Goal: Task Accomplishment & Management: Manage account settings

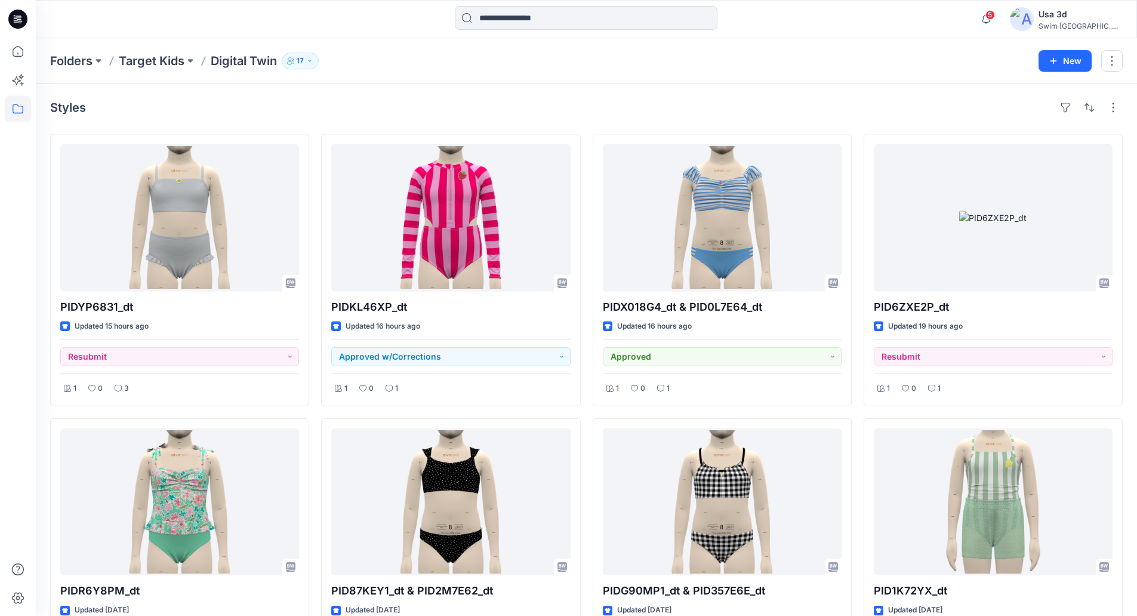
click at [468, 57] on div "Folders Target Kids Digital Twin [DEMOGRAPHIC_DATA]" at bounding box center [540, 61] width 980 height 17
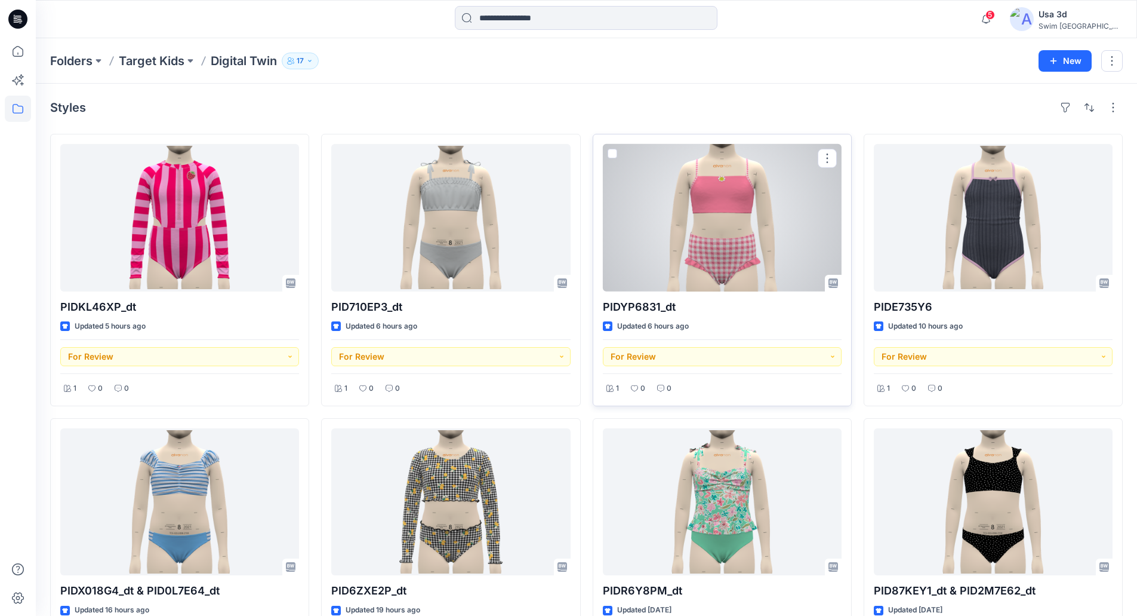
click at [746, 226] on div at bounding box center [722, 217] width 239 height 147
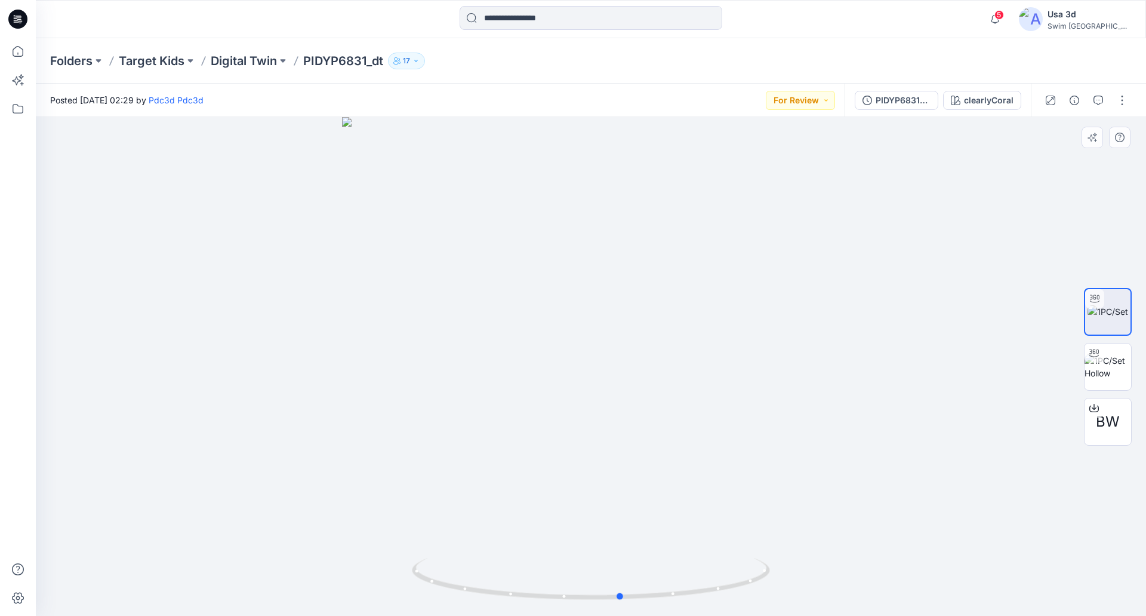
drag, startPoint x: 681, startPoint y: 307, endPoint x: 715, endPoint y: 302, distance: 34.4
click at [713, 303] on div at bounding box center [591, 366] width 1110 height 499
click at [1007, 10] on icon "button" at bounding box center [995, 19] width 23 height 24
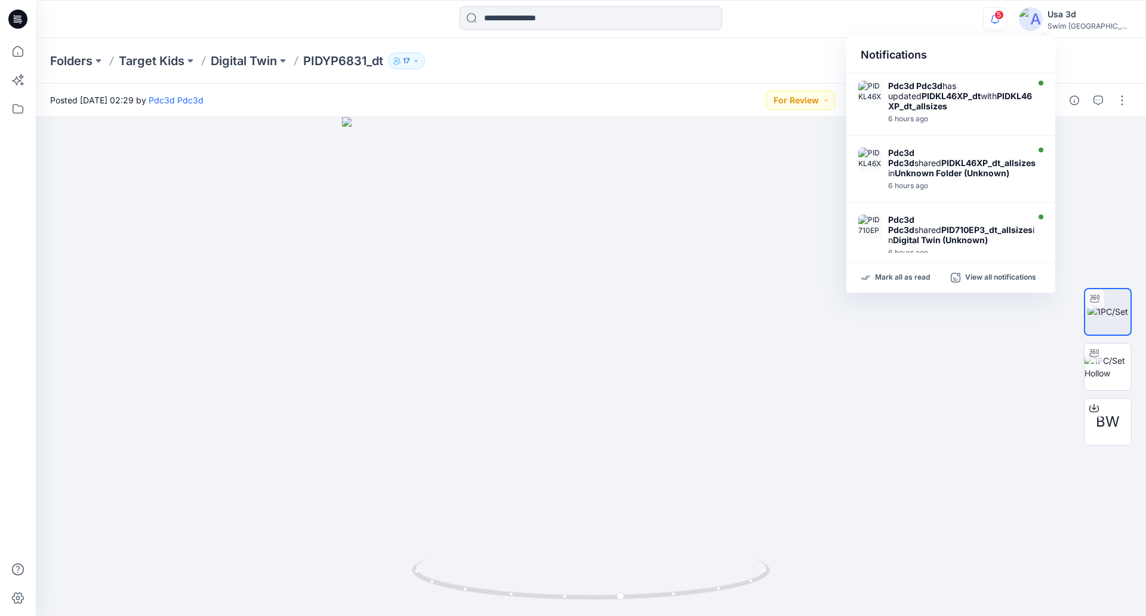
click at [1007, 14] on icon "button" at bounding box center [995, 19] width 23 height 24
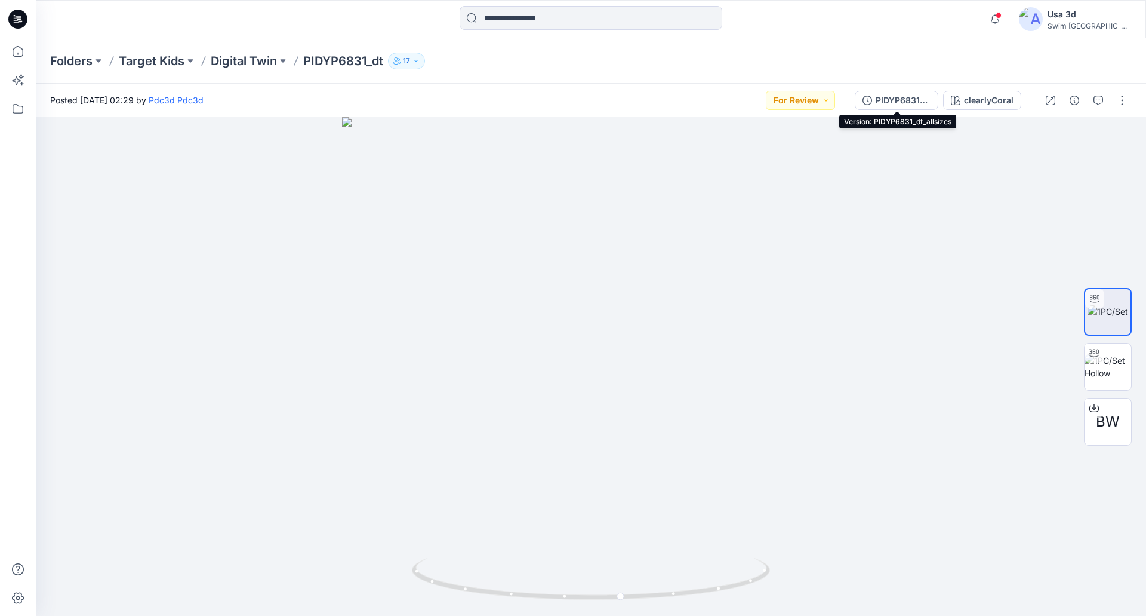
click at [920, 102] on div "PIDYP6831_dt_allsizes" at bounding box center [903, 100] width 55 height 13
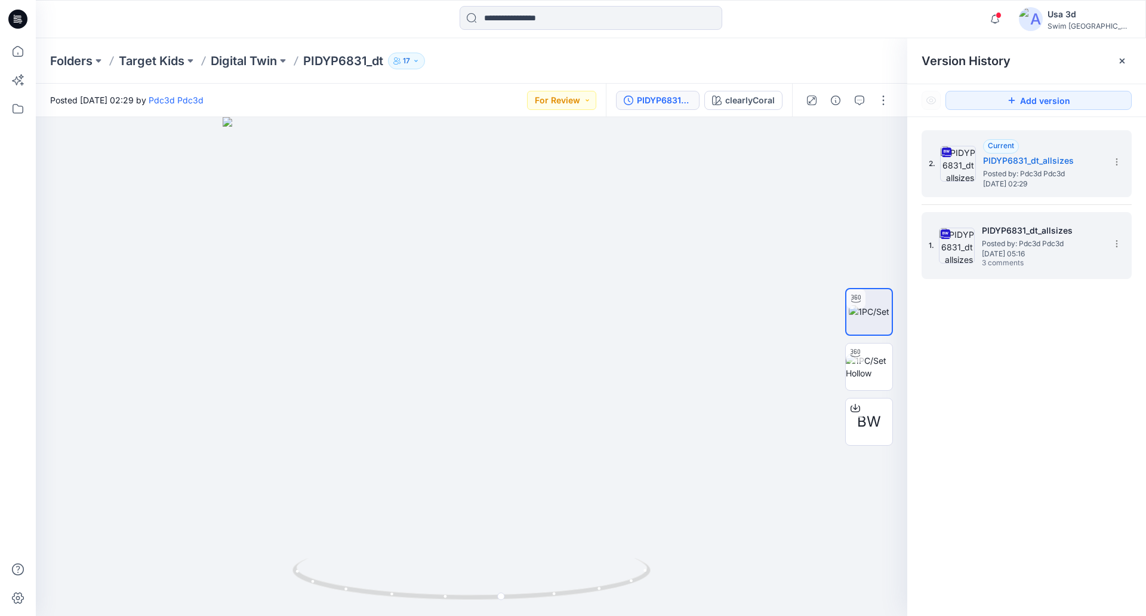
click at [1017, 248] on span "Posted by: Pdc3d Pdc3d" at bounding box center [1041, 244] width 119 height 12
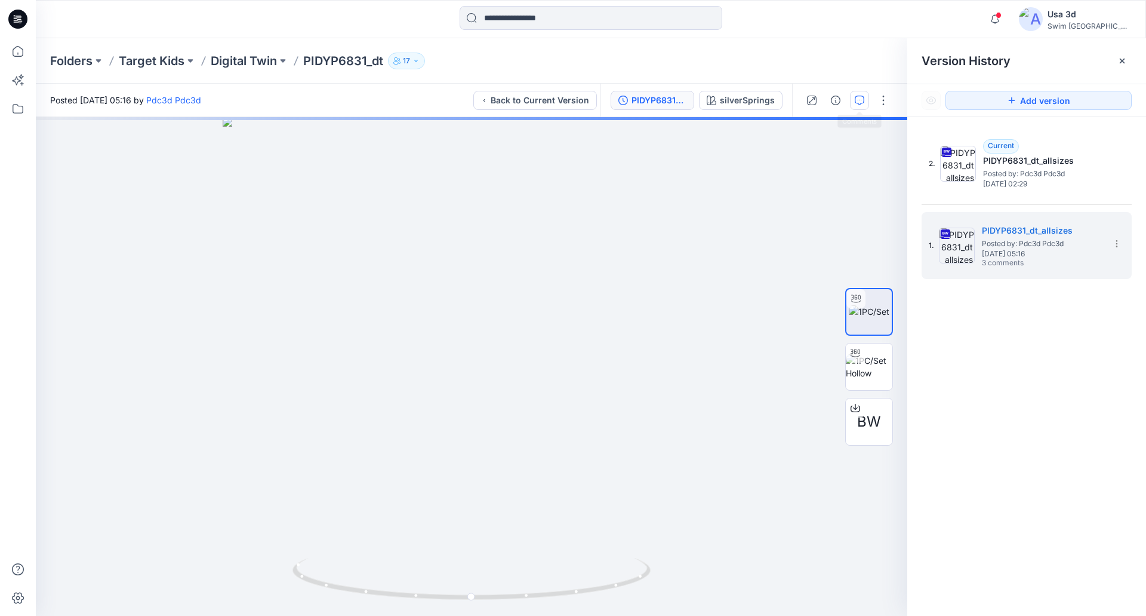
click at [867, 96] on button "button" at bounding box center [859, 100] width 19 height 19
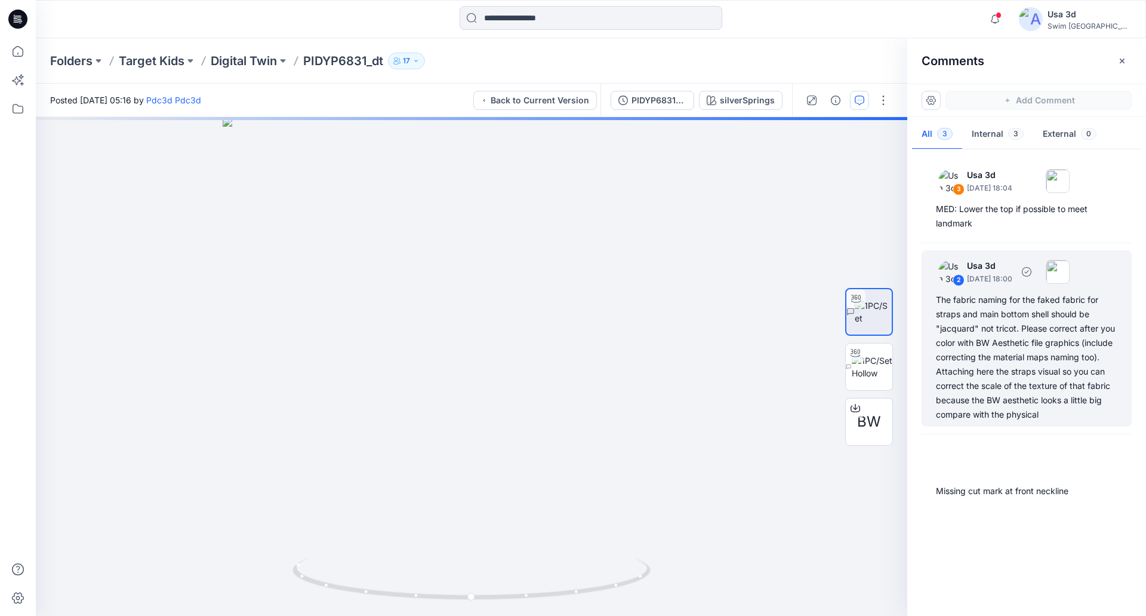
click at [994, 319] on div "The fabric naming for the faked fabric for straps and main bottom shell should …" at bounding box center [1026, 357] width 181 height 129
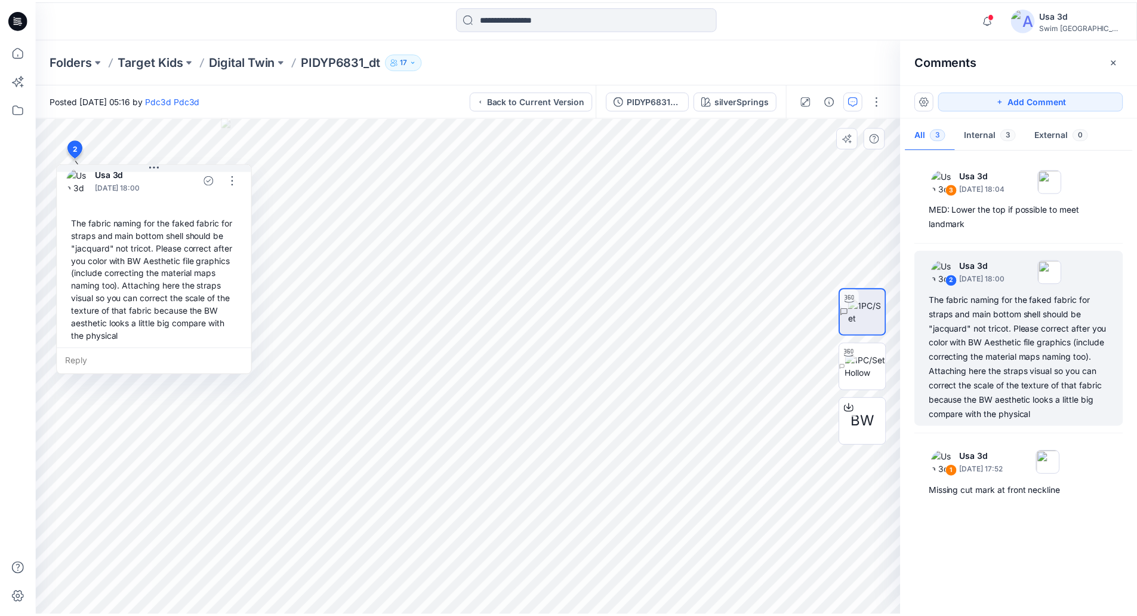
scroll to position [21, 0]
click at [11, 23] on icon at bounding box center [17, 19] width 19 height 19
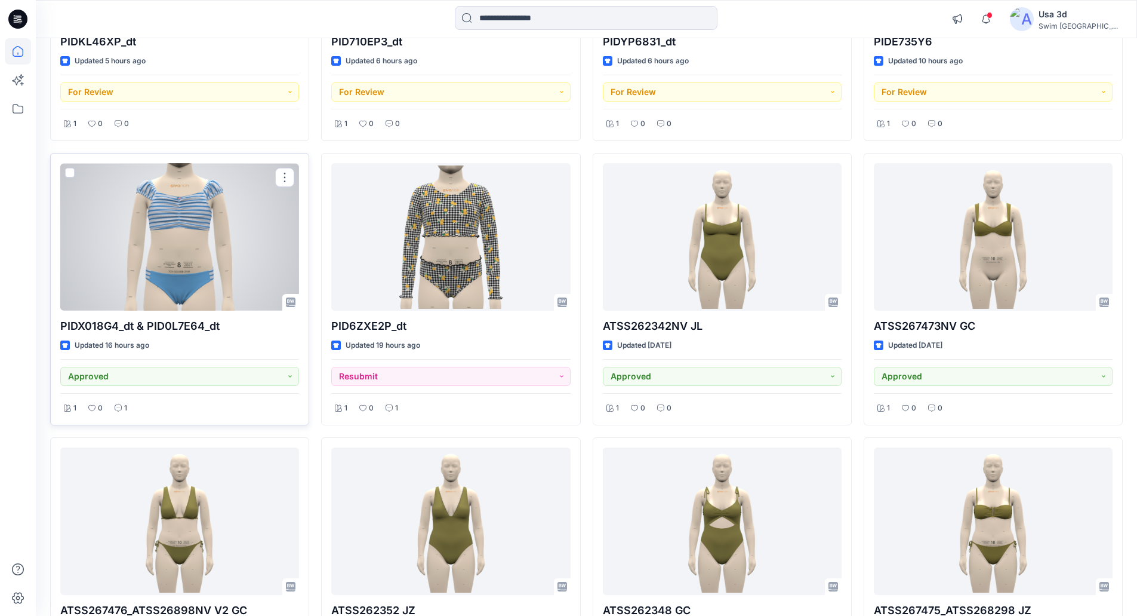
scroll to position [179, 0]
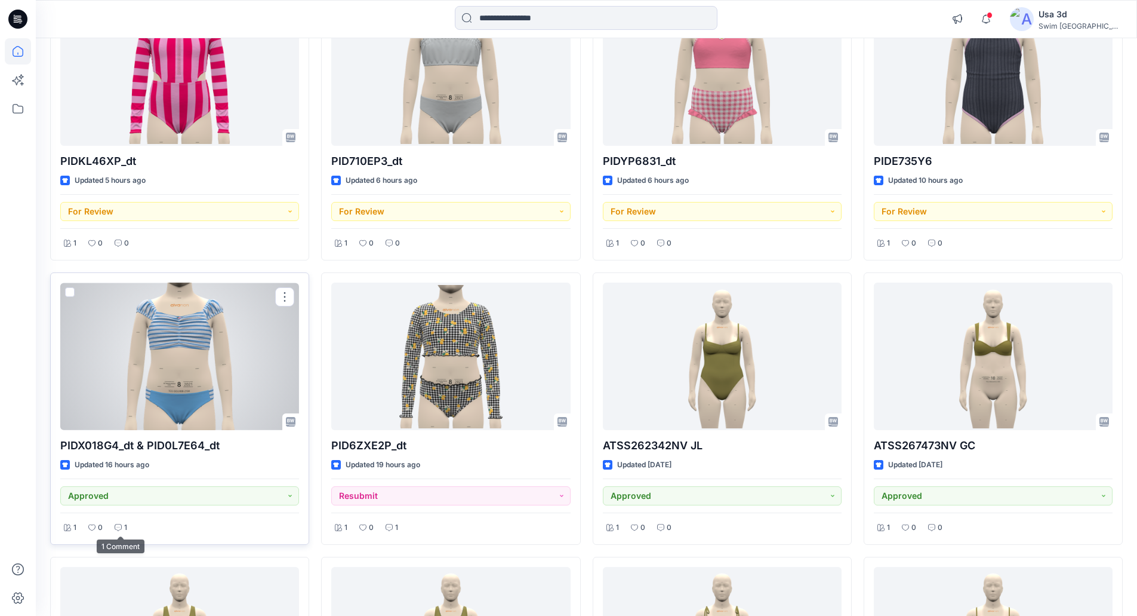
click at [123, 523] on div "1" at bounding box center [121, 527] width 20 height 15
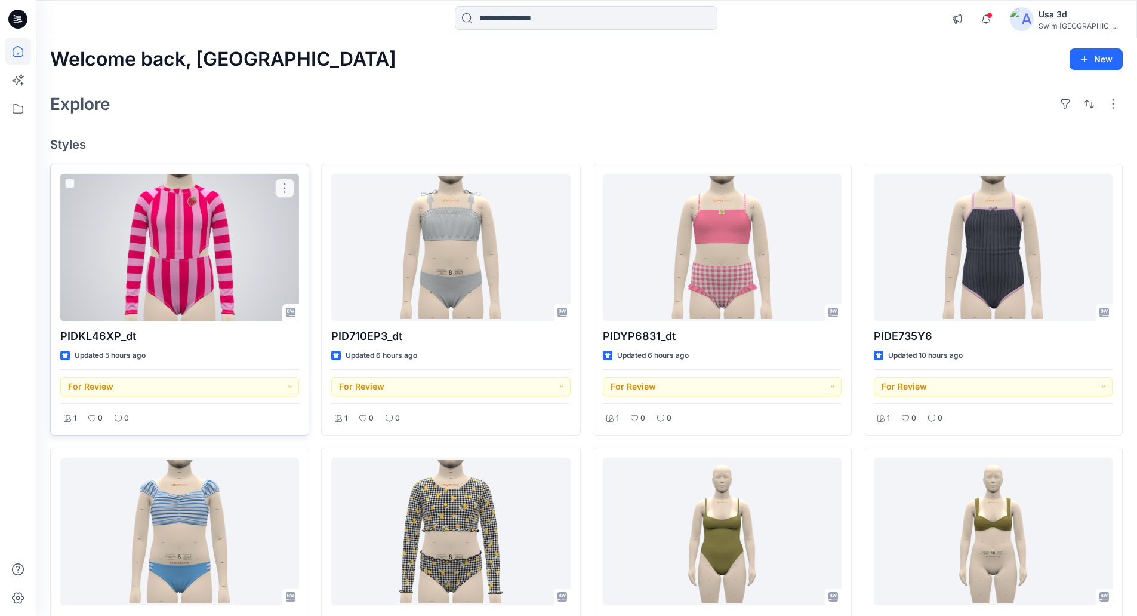
scroll to position [0, 0]
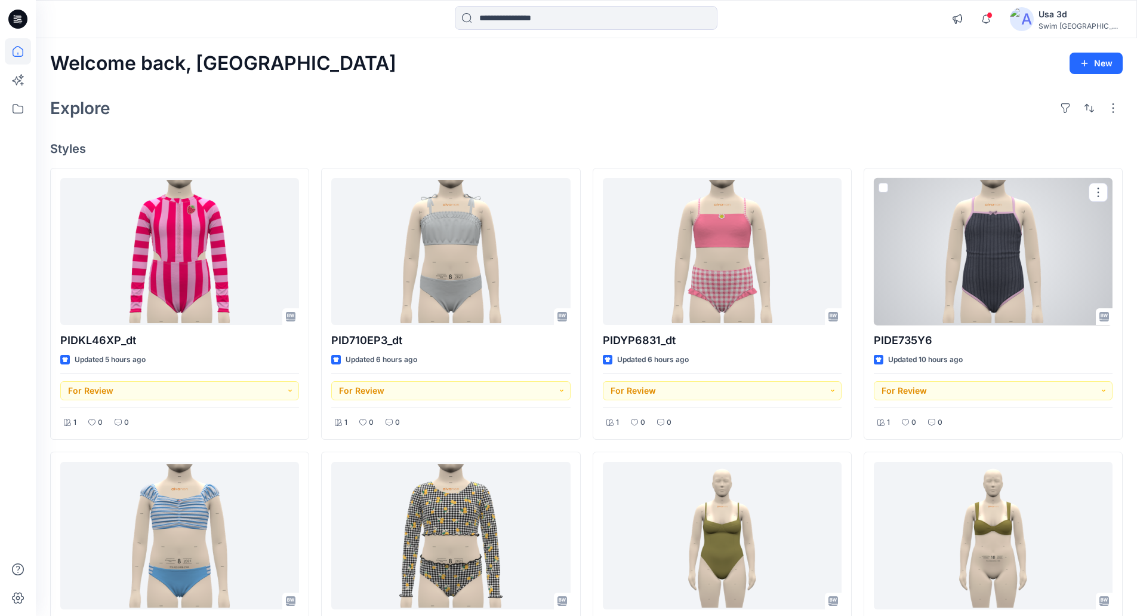
click at [1039, 278] on div at bounding box center [993, 251] width 239 height 147
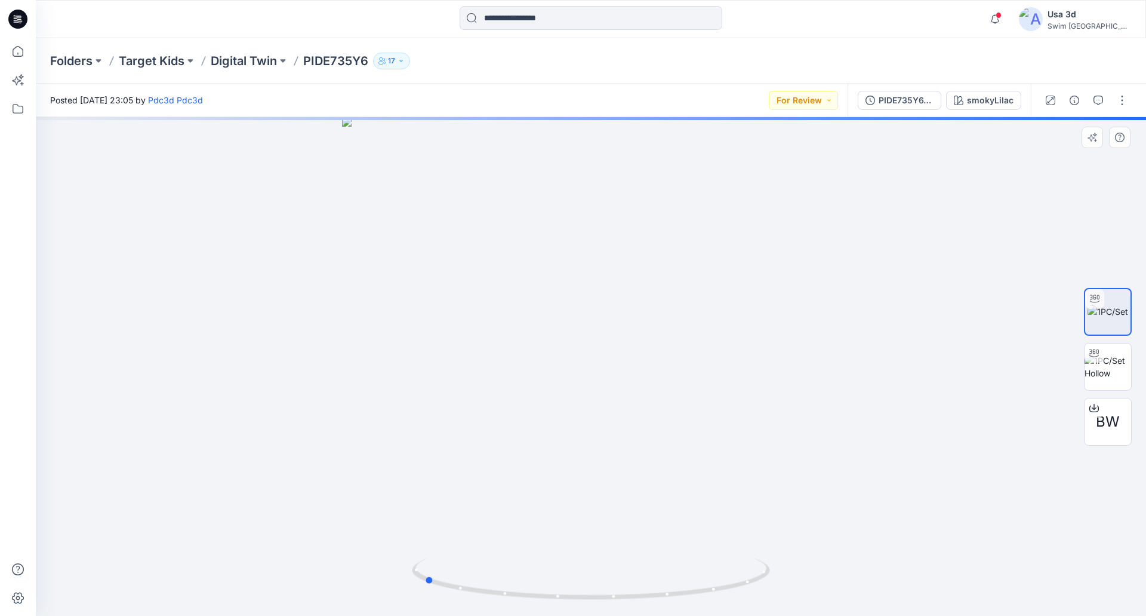
drag, startPoint x: 661, startPoint y: 304, endPoint x: 494, endPoint y: 301, distance: 167.2
click at [494, 301] on div at bounding box center [591, 366] width 1110 height 499
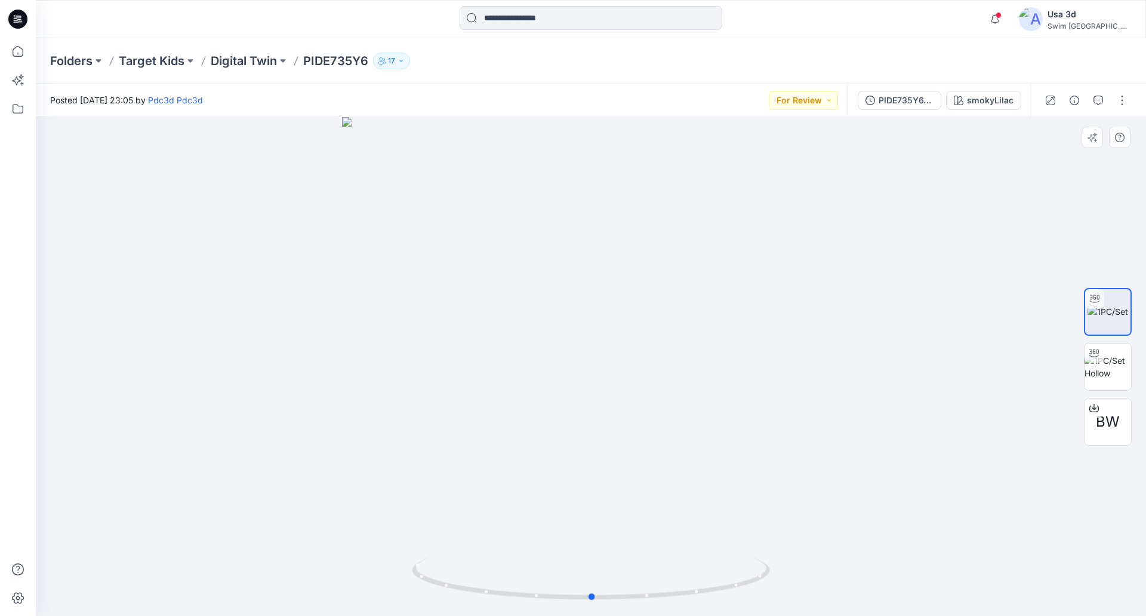
drag, startPoint x: 563, startPoint y: 309, endPoint x: 731, endPoint y: 295, distance: 169.0
click at [731, 295] on div at bounding box center [591, 366] width 1110 height 499
click at [263, 60] on p "Digital Twin" at bounding box center [244, 61] width 66 height 17
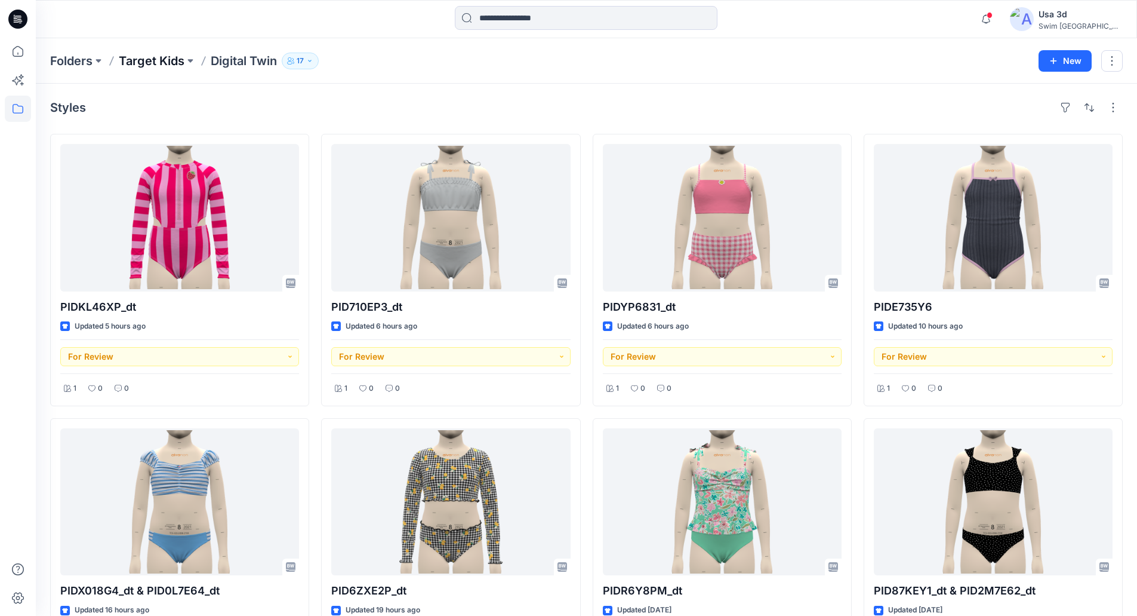
click at [149, 60] on p "Target Kids" at bounding box center [152, 61] width 66 height 17
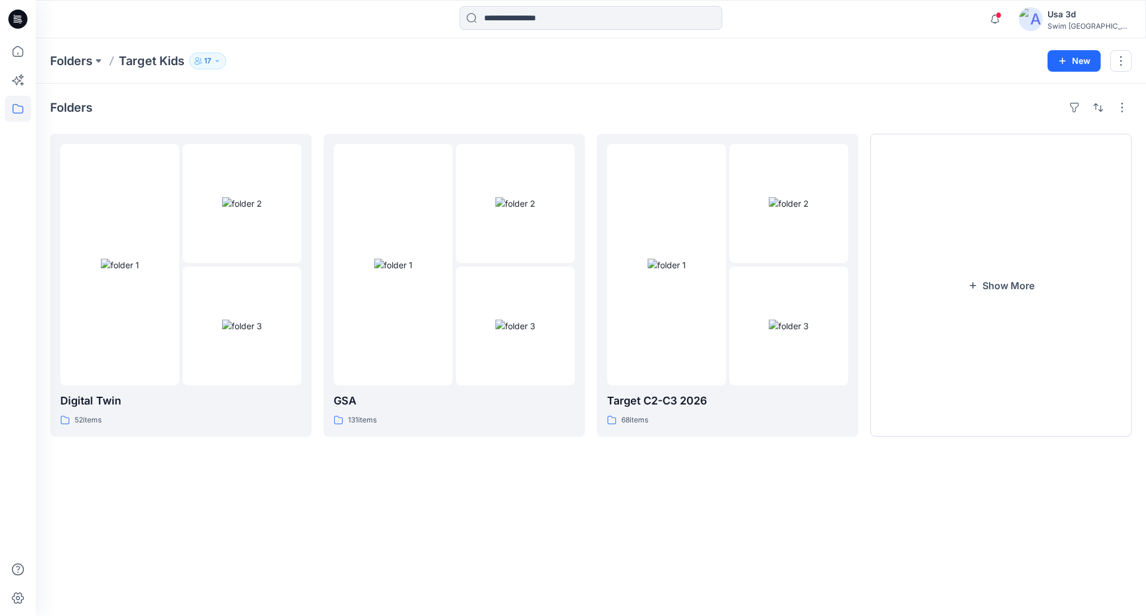
click at [20, 17] on icon at bounding box center [17, 19] width 19 height 19
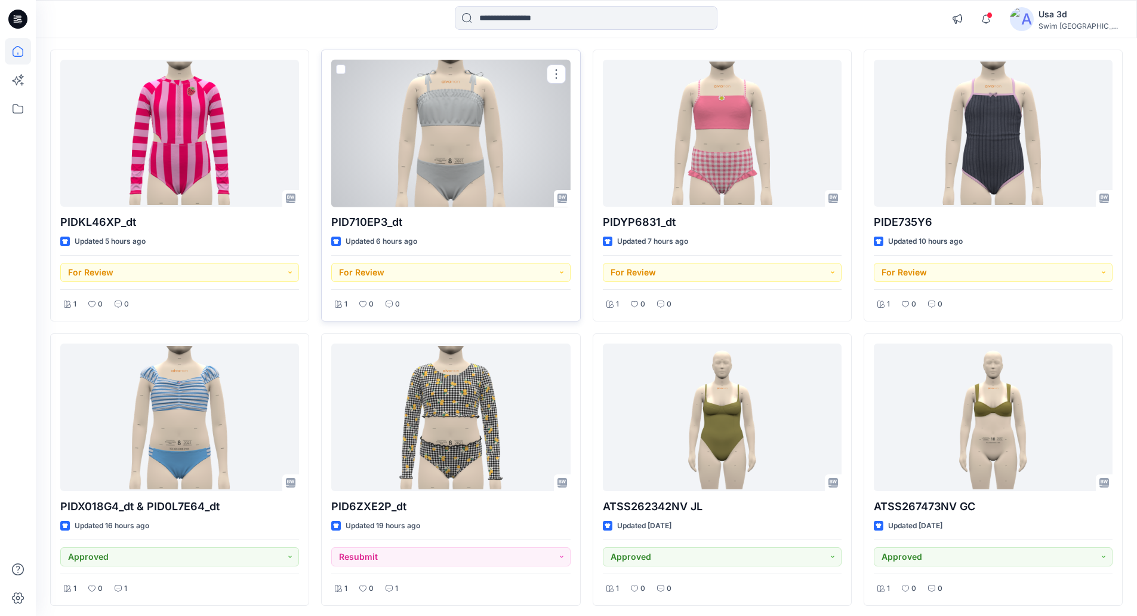
scroll to position [119, 0]
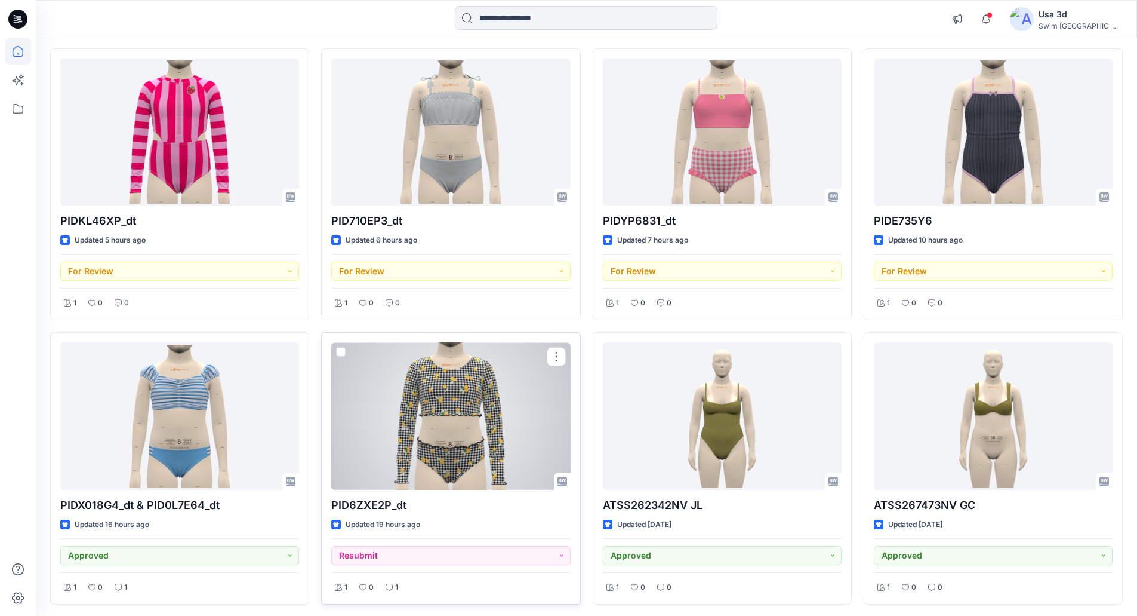
click at [445, 439] on div at bounding box center [450, 415] width 239 height 147
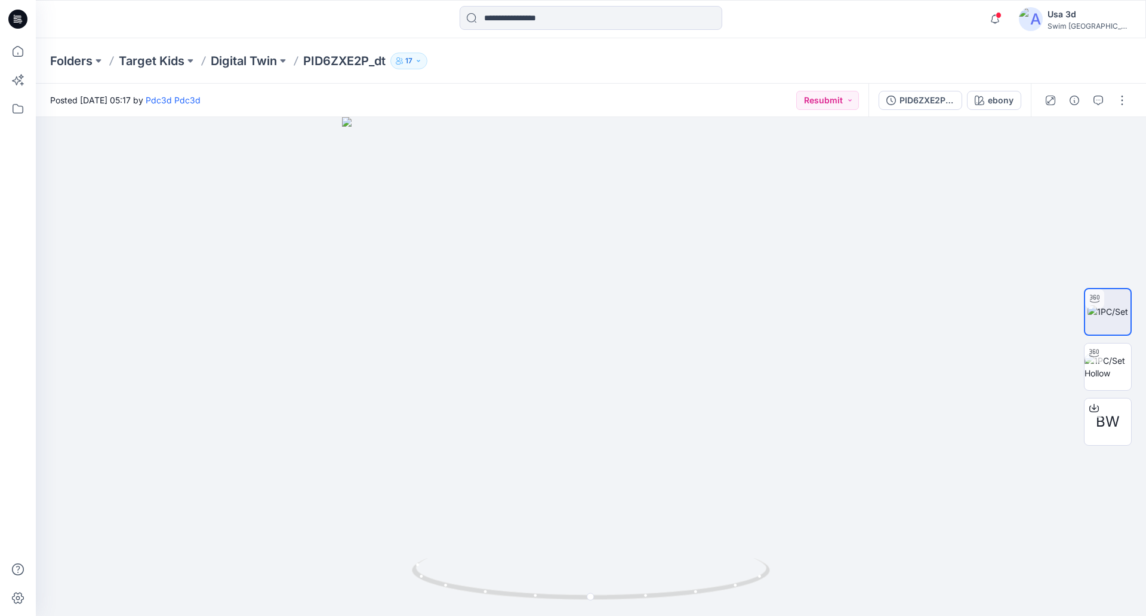
click at [19, 16] on icon at bounding box center [17, 19] width 19 height 19
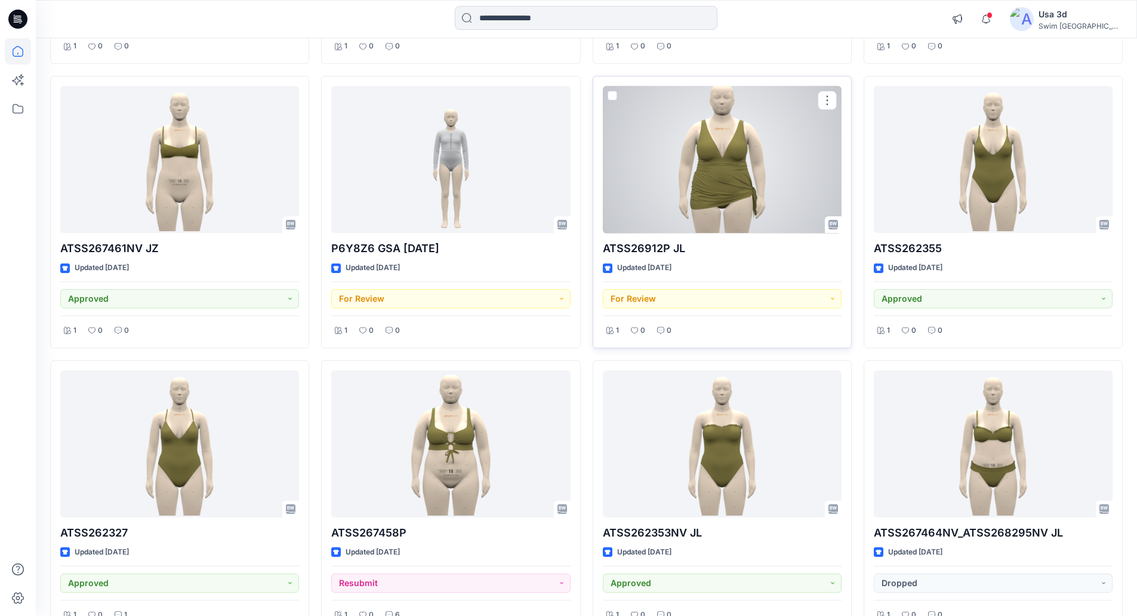
scroll to position [943, 0]
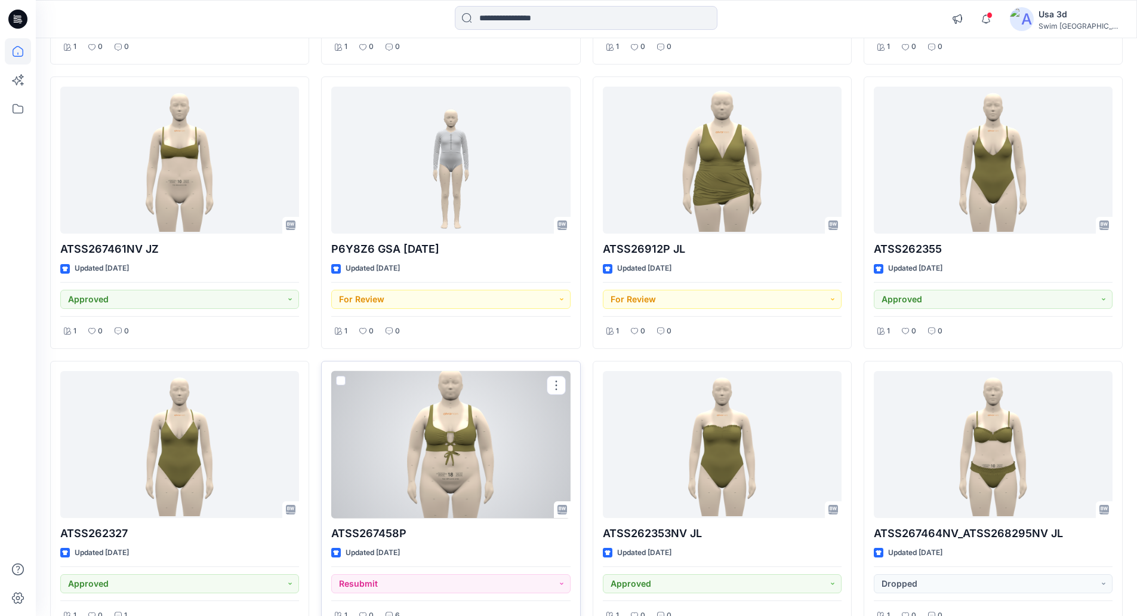
click at [499, 433] on div at bounding box center [450, 444] width 239 height 147
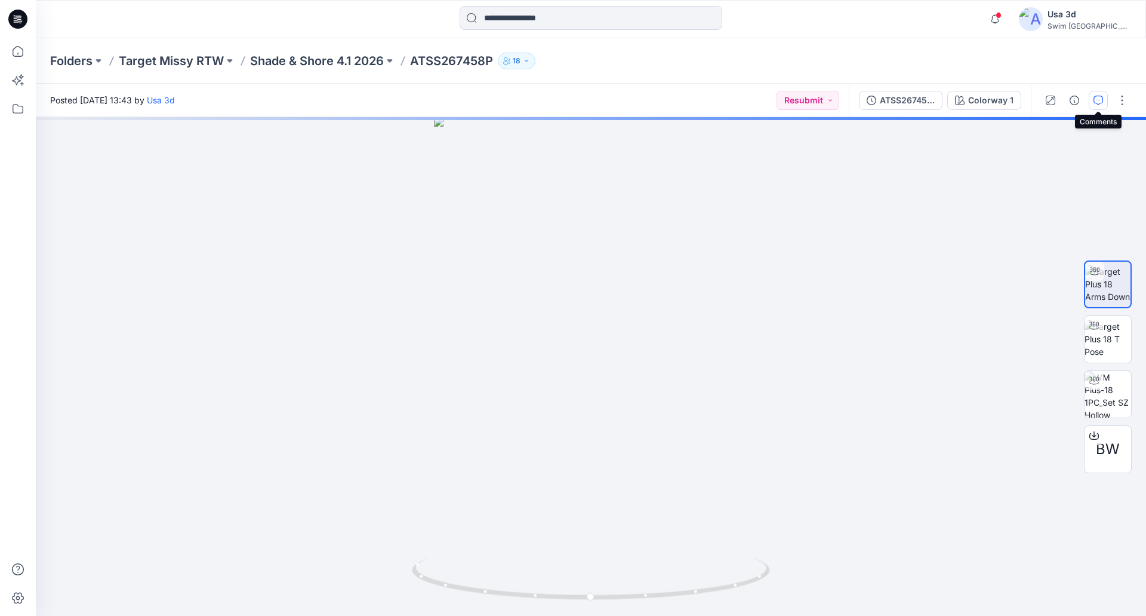
click at [1105, 105] on button "button" at bounding box center [1098, 100] width 19 height 19
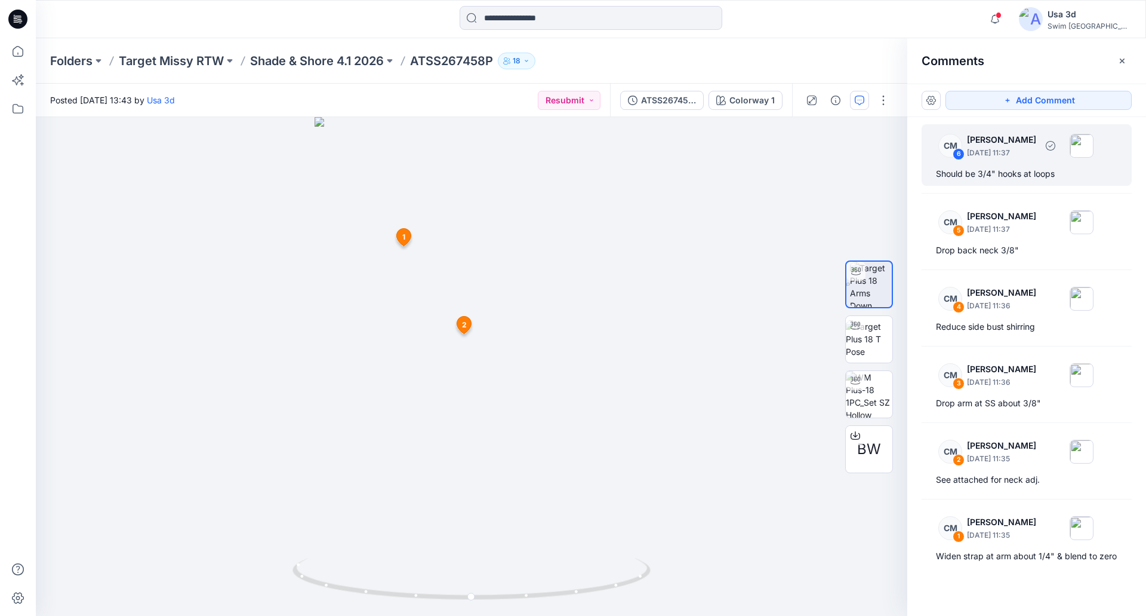
click at [1006, 167] on div "Should be 3/4" hooks at loops" at bounding box center [1026, 174] width 181 height 14
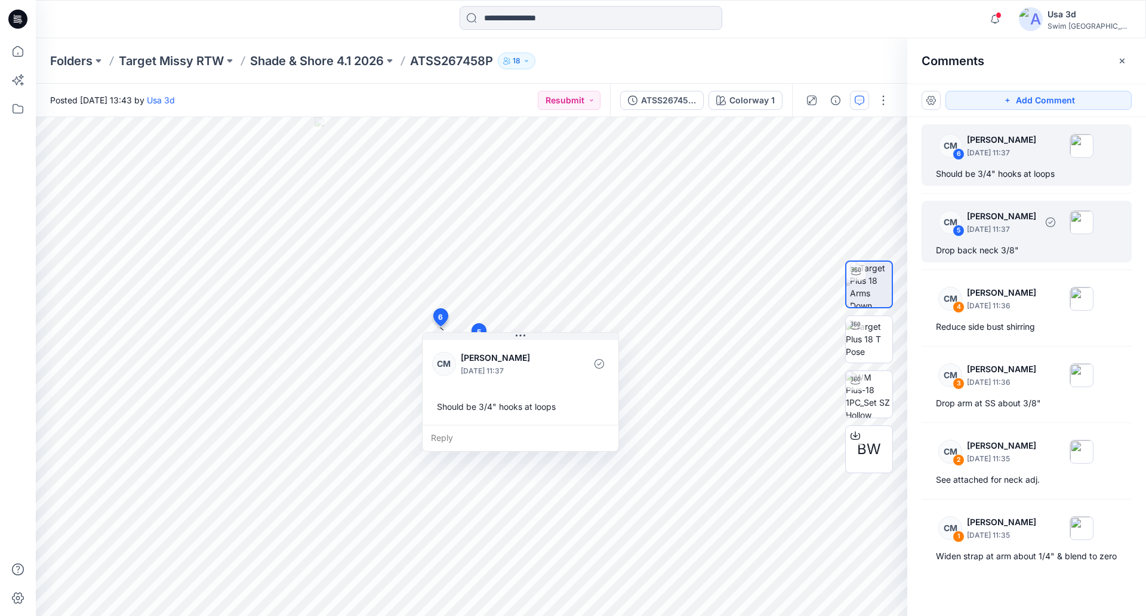
click at [1066, 245] on div "Drop back neck 3/8"" at bounding box center [1026, 250] width 181 height 14
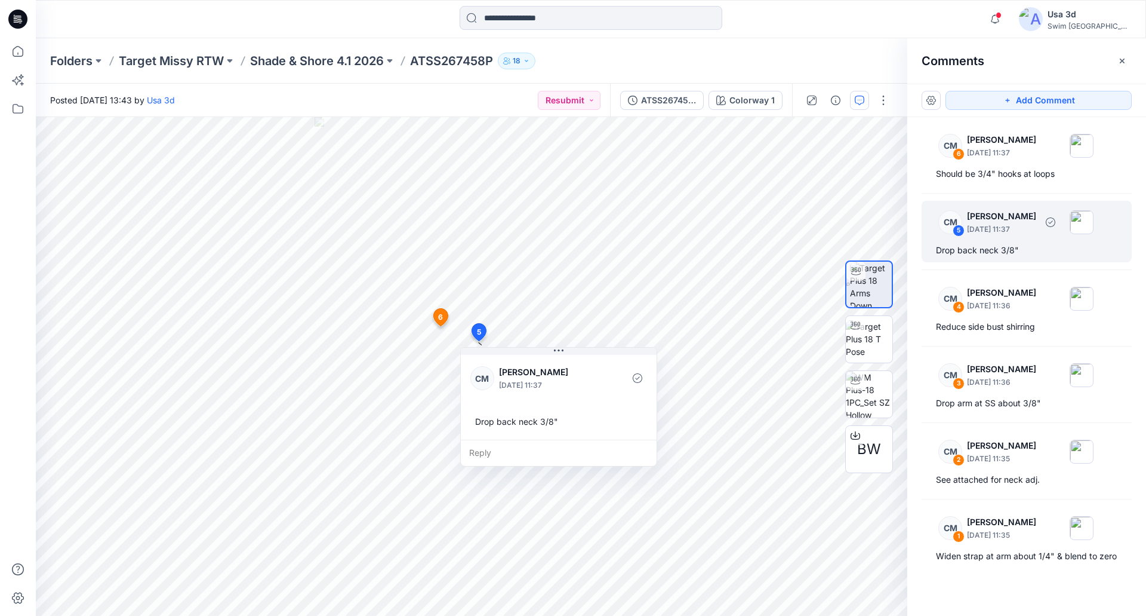
click at [1005, 254] on div "Drop back neck 3/8"" at bounding box center [1026, 250] width 181 height 14
click at [1010, 290] on p "Caitlin Magrane" at bounding box center [1001, 292] width 69 height 14
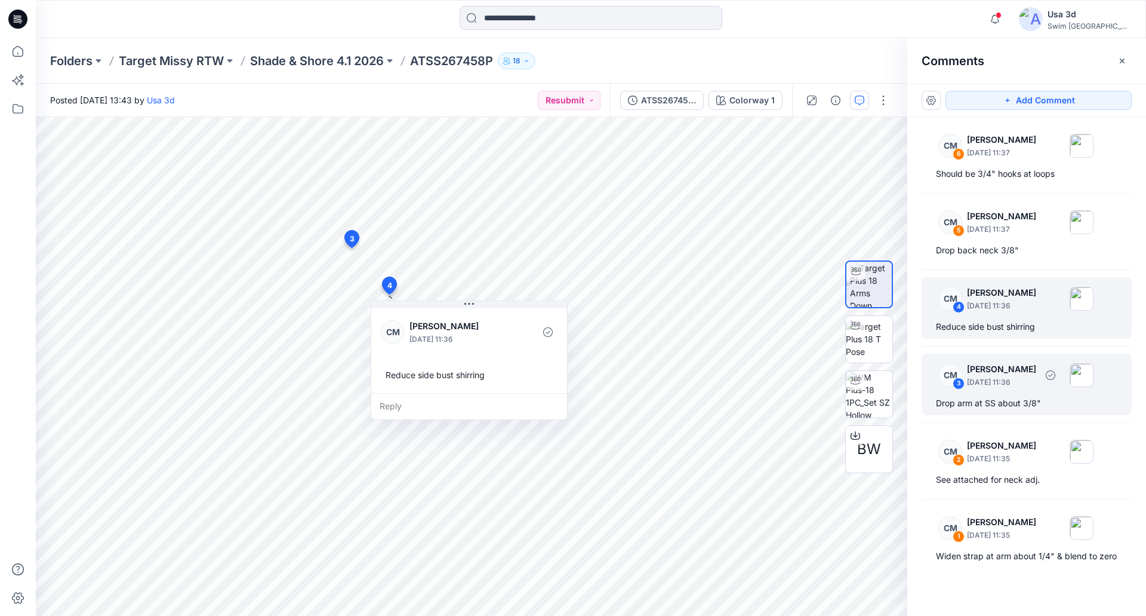
click at [999, 378] on p "September 12, 2025 11:36" at bounding box center [1001, 382] width 69 height 12
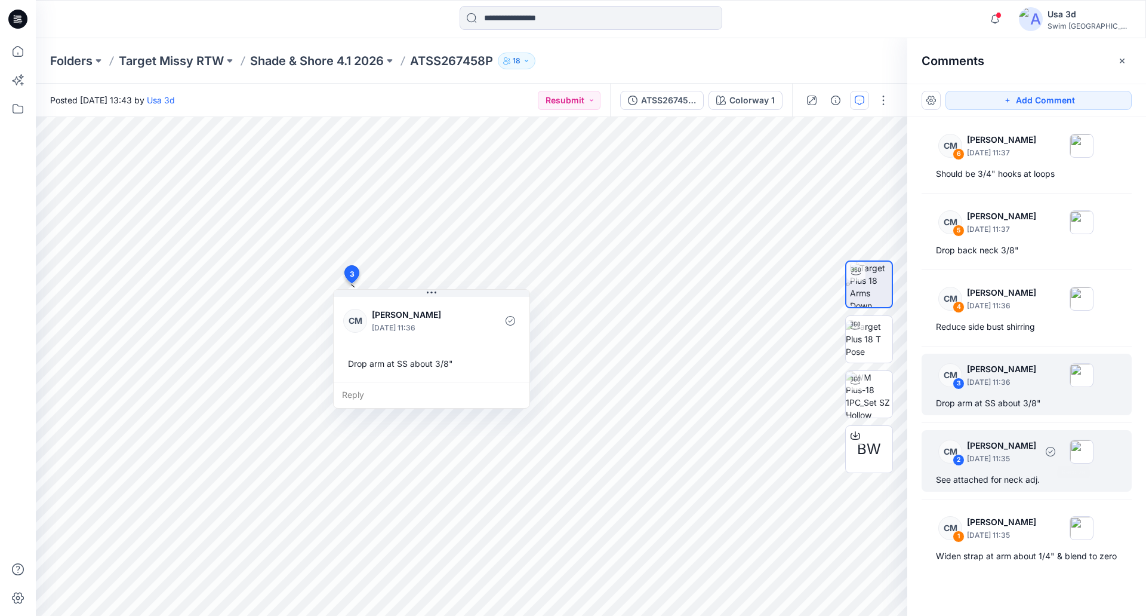
click at [1036, 461] on p "September 12, 2025 11:35" at bounding box center [1001, 459] width 69 height 12
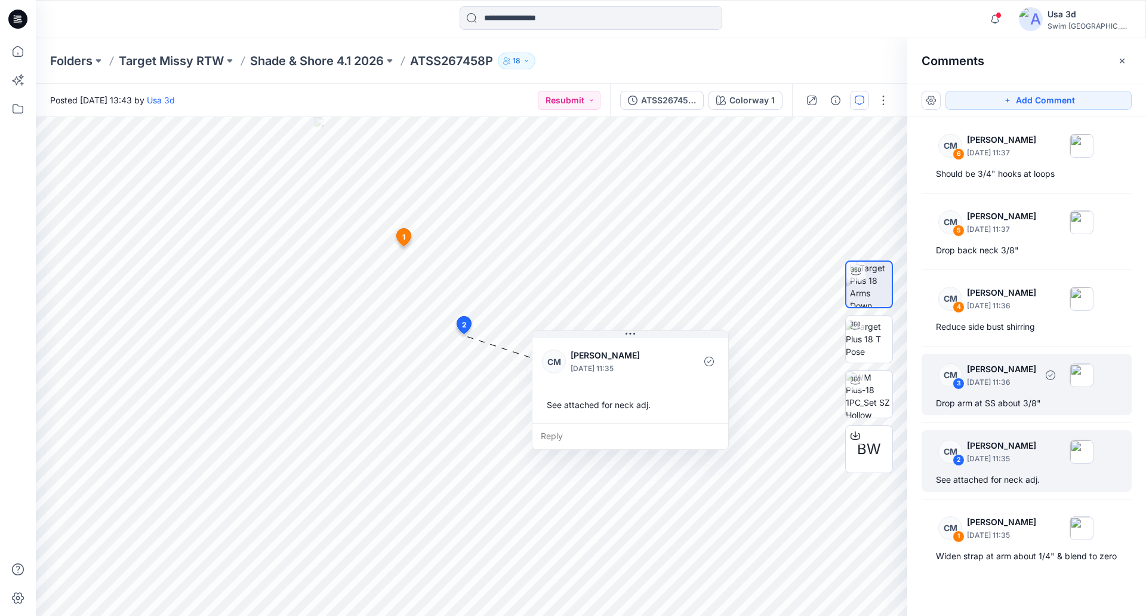
click at [986, 408] on div "Drop arm at SS about 3/8"" at bounding box center [1026, 403] width 181 height 14
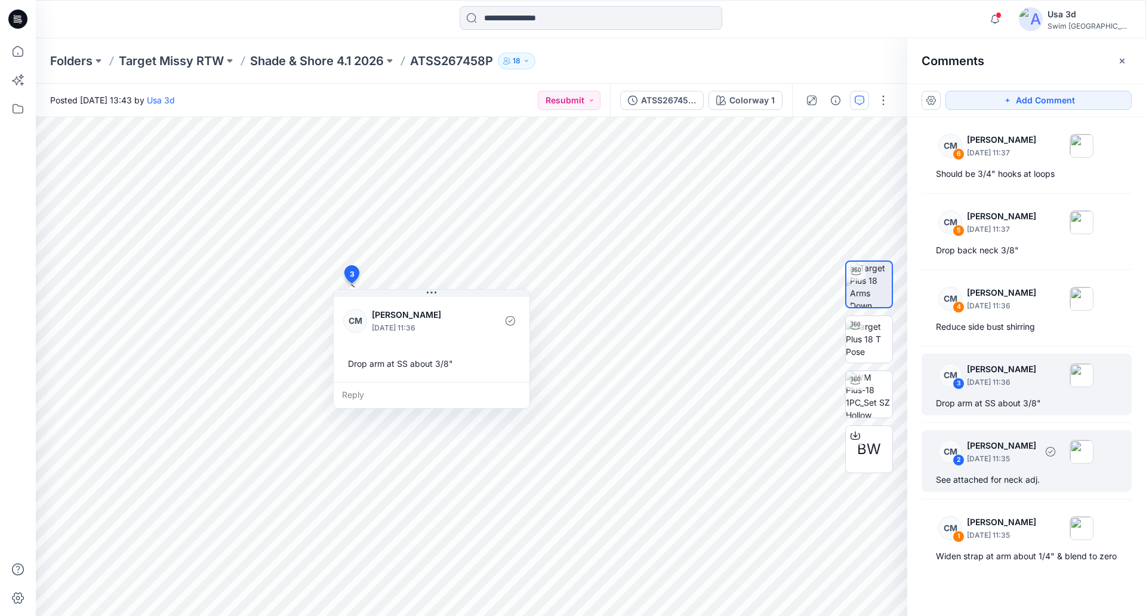
click at [984, 450] on p "Caitlin Magrane" at bounding box center [1001, 445] width 69 height 14
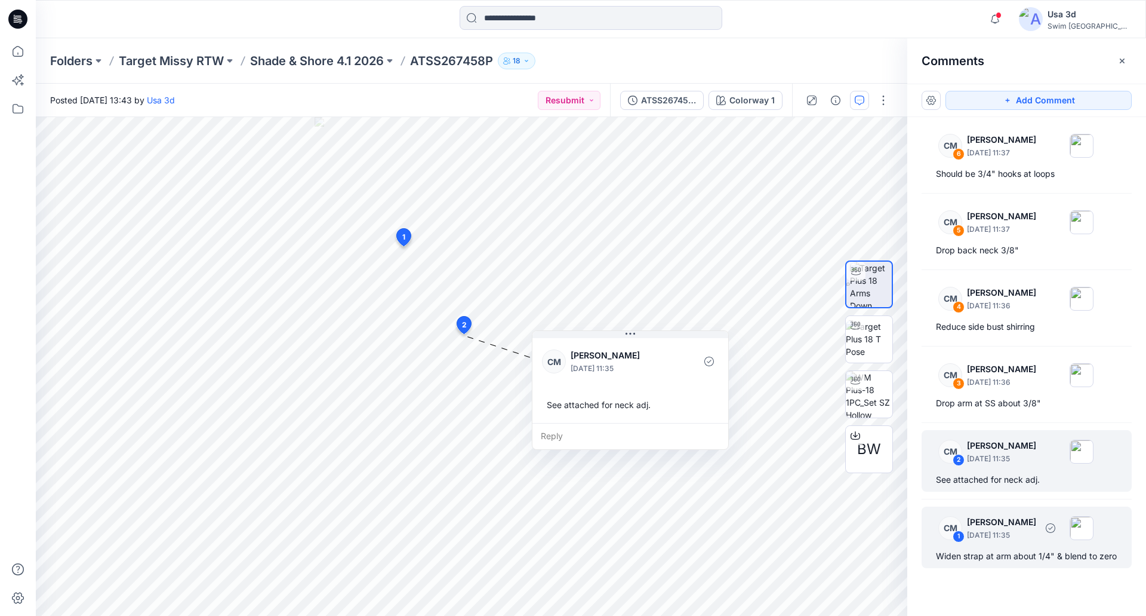
click at [984, 526] on p "Caitlin Magrane" at bounding box center [1001, 522] width 69 height 14
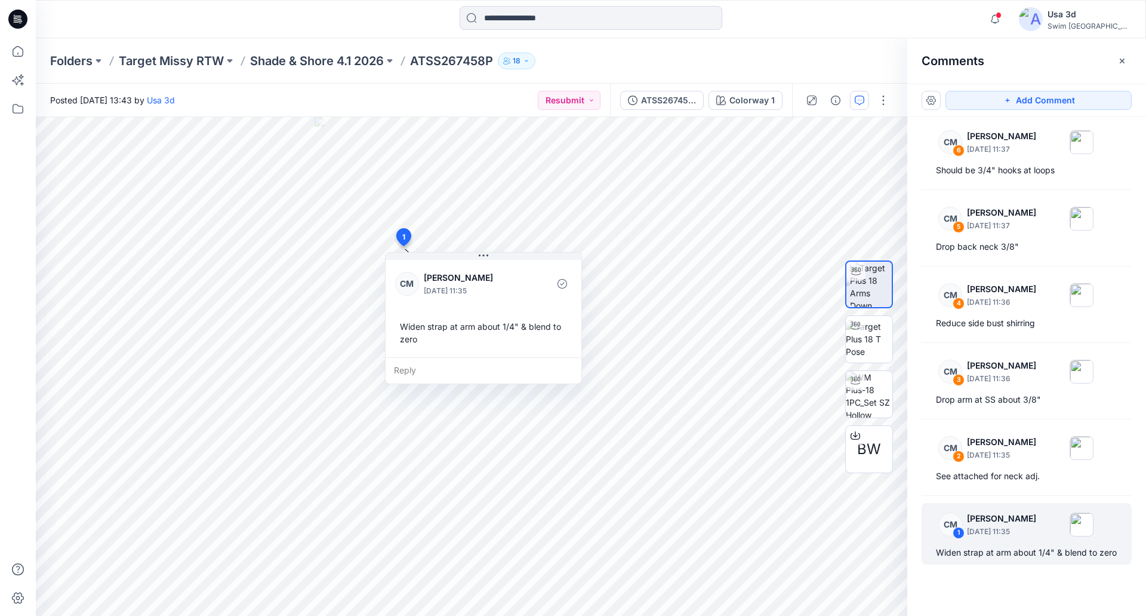
click at [838, 20] on div at bounding box center [590, 19] width 555 height 26
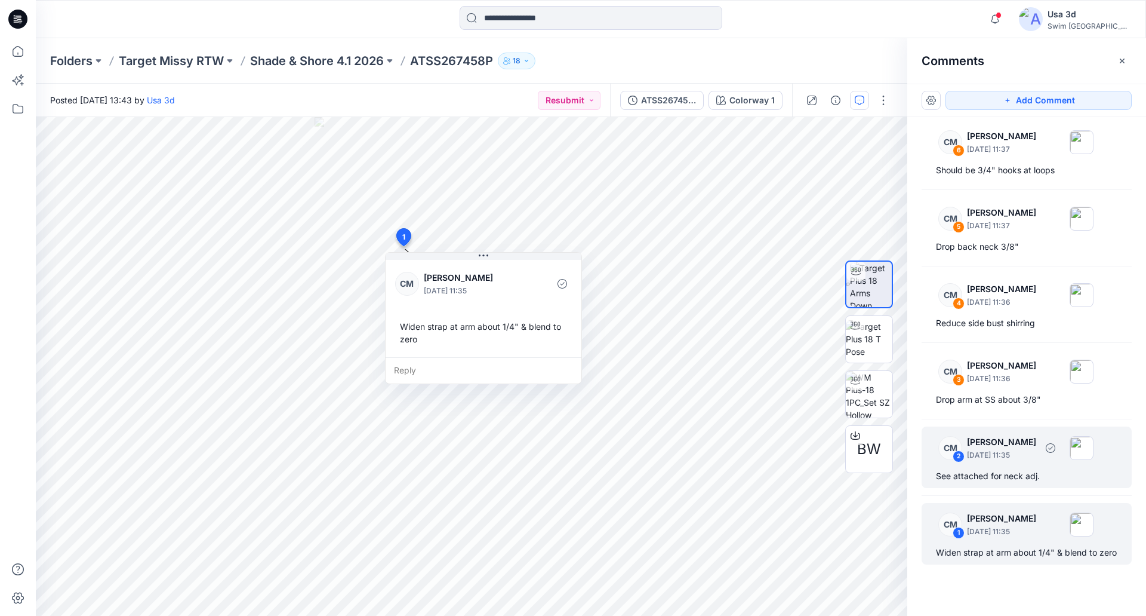
click at [979, 469] on div "See attached for neck adj." at bounding box center [1026, 476] width 181 height 14
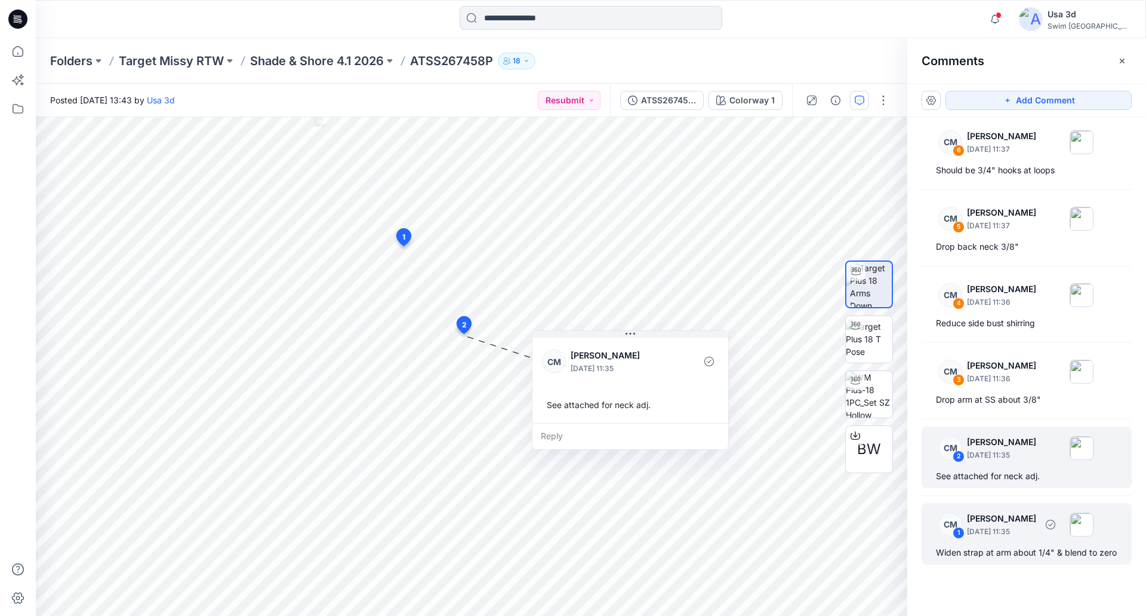
click at [998, 517] on p "Caitlin Magrane" at bounding box center [1001, 518] width 69 height 14
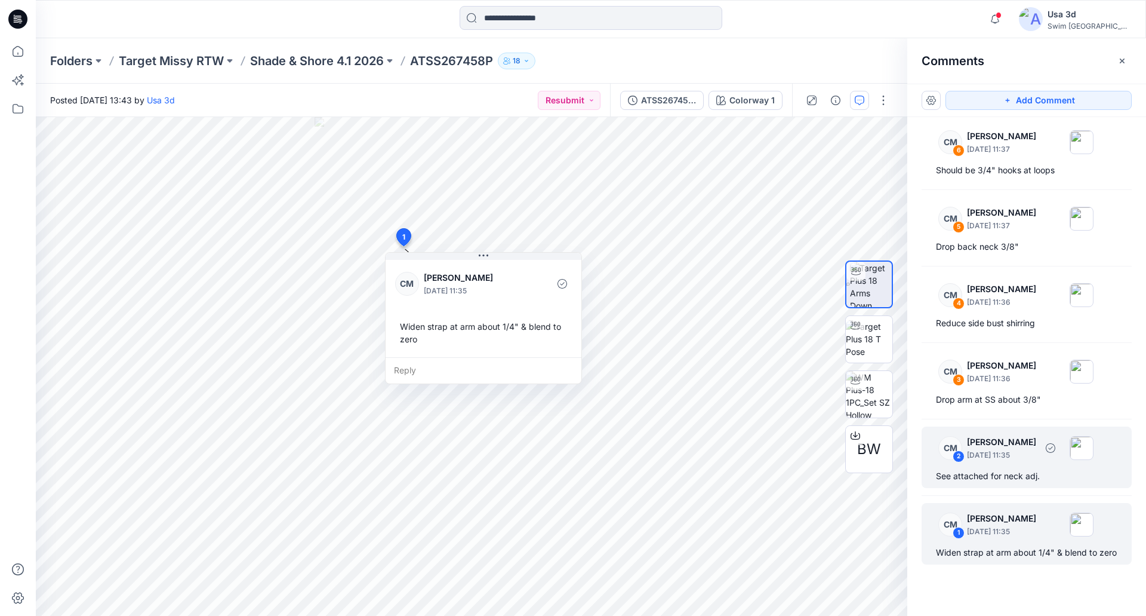
click at [1024, 426] on div "CM 2 Caitlin Magrane September 12, 2025 11:35 See attached for neck adj." at bounding box center [1027, 456] width 210 height 61
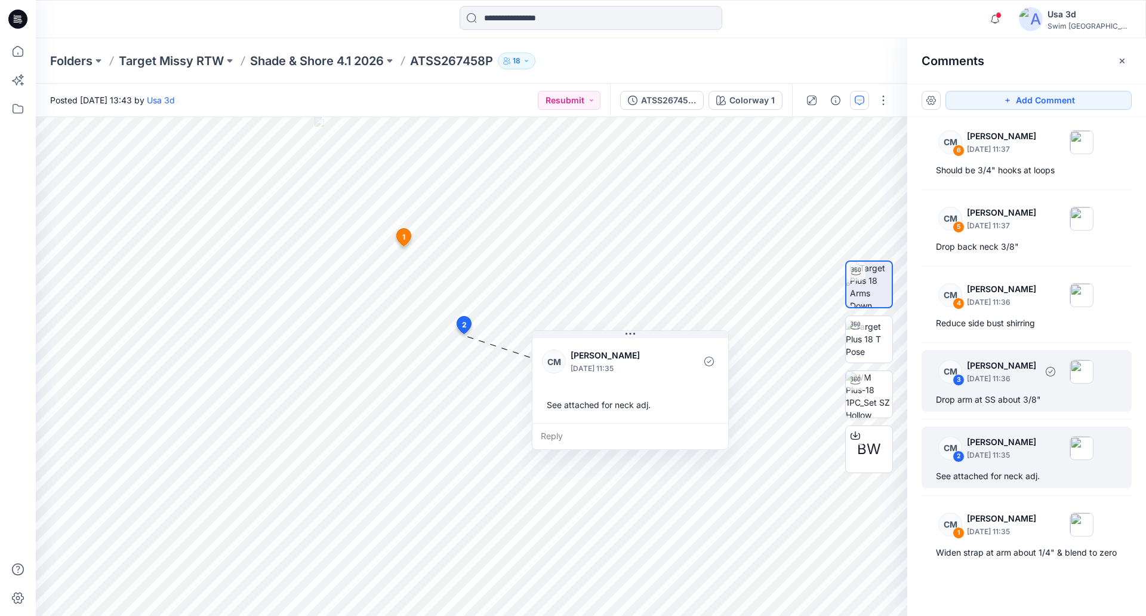
click at [1022, 394] on div "Drop arm at SS about 3/8"" at bounding box center [1026, 399] width 181 height 14
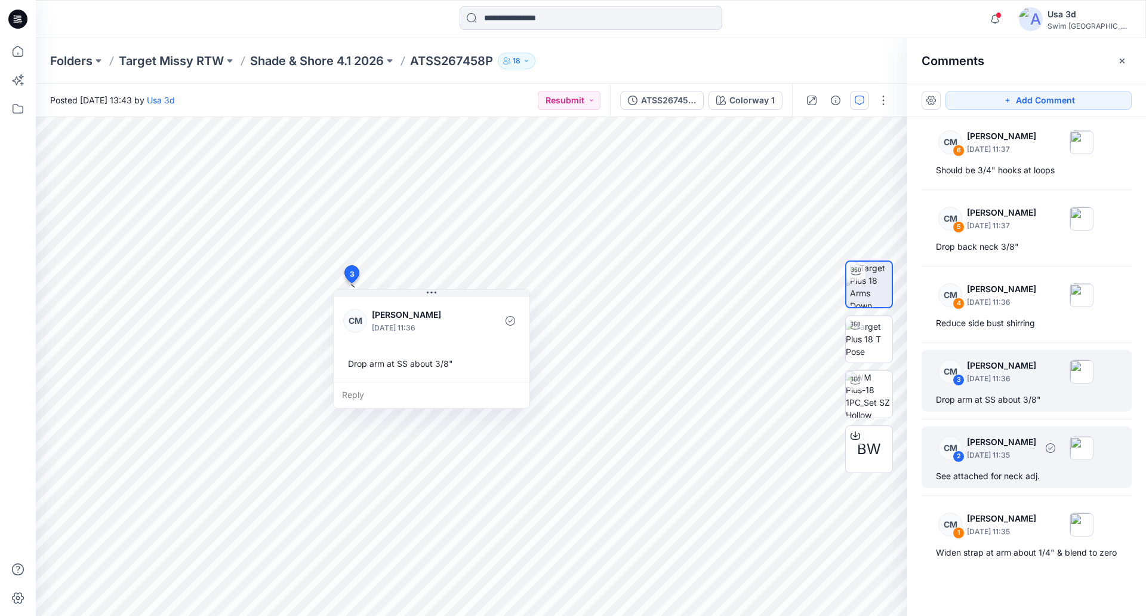
click at [1019, 449] on p "September 12, 2025 11:35" at bounding box center [1001, 455] width 69 height 12
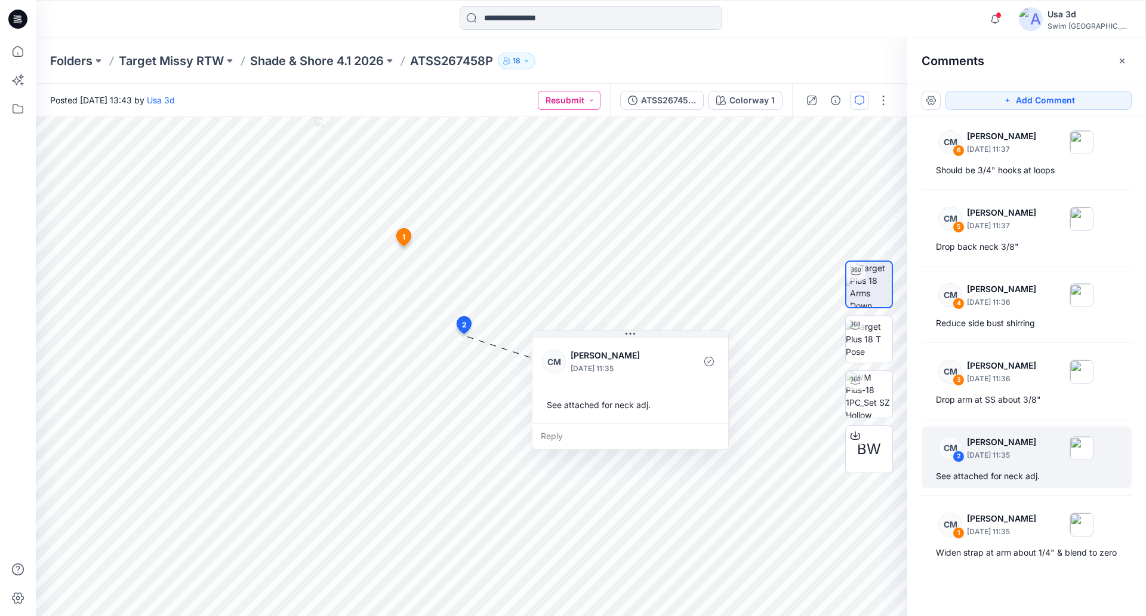
click at [562, 102] on button "Resubmit" at bounding box center [569, 100] width 63 height 19
click at [551, 151] on p "For Review" at bounding box center [540, 156] width 42 height 16
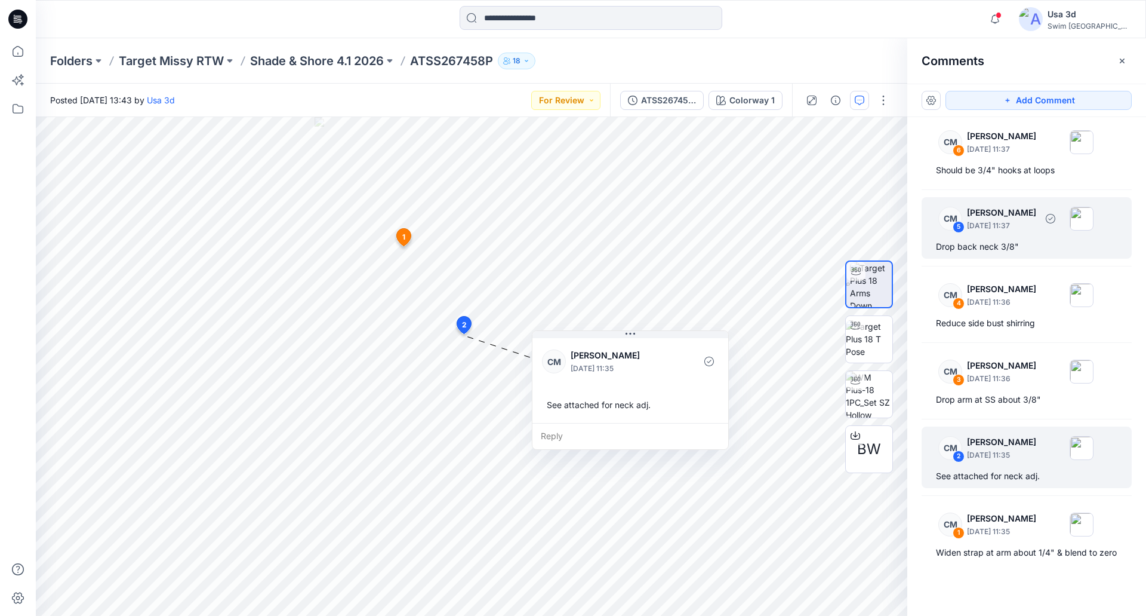
scroll to position [18, 0]
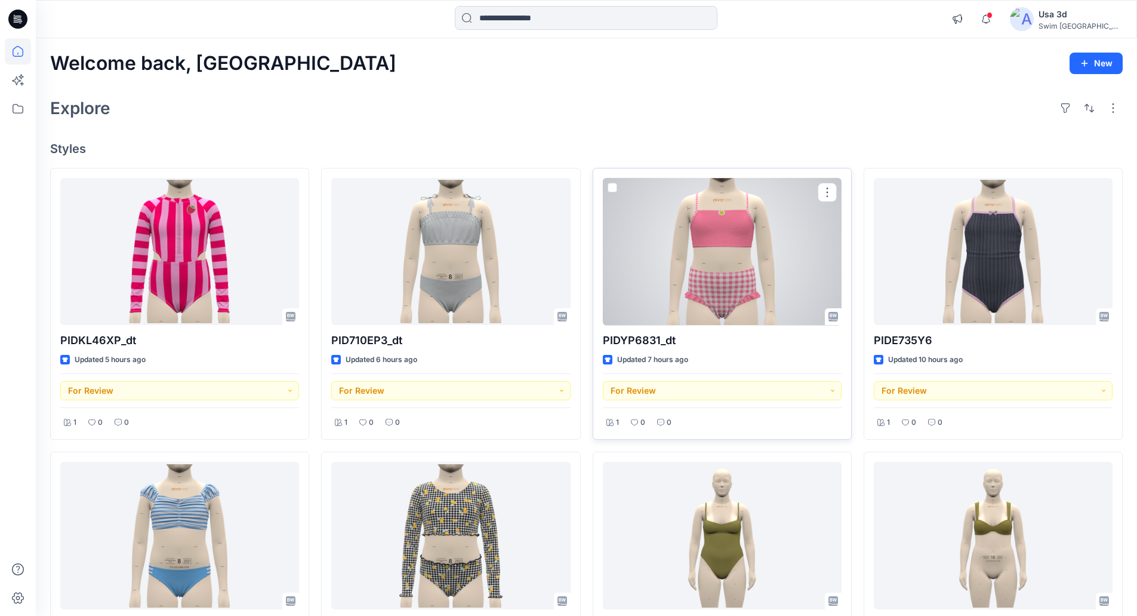
click at [746, 289] on div at bounding box center [722, 251] width 239 height 147
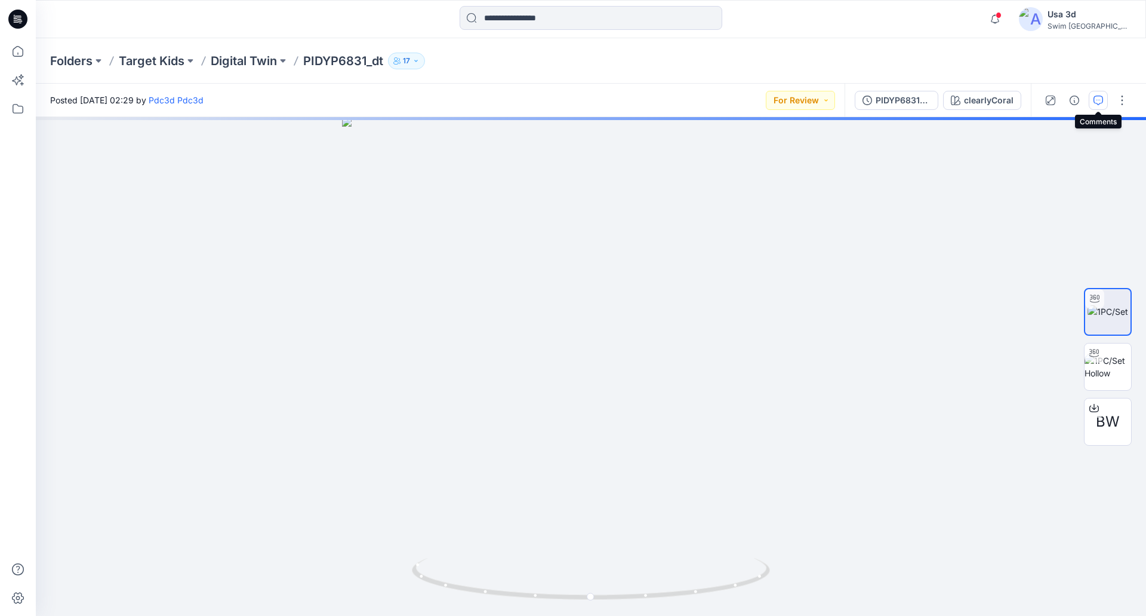
click at [1101, 103] on icon "button" at bounding box center [1099, 101] width 10 height 10
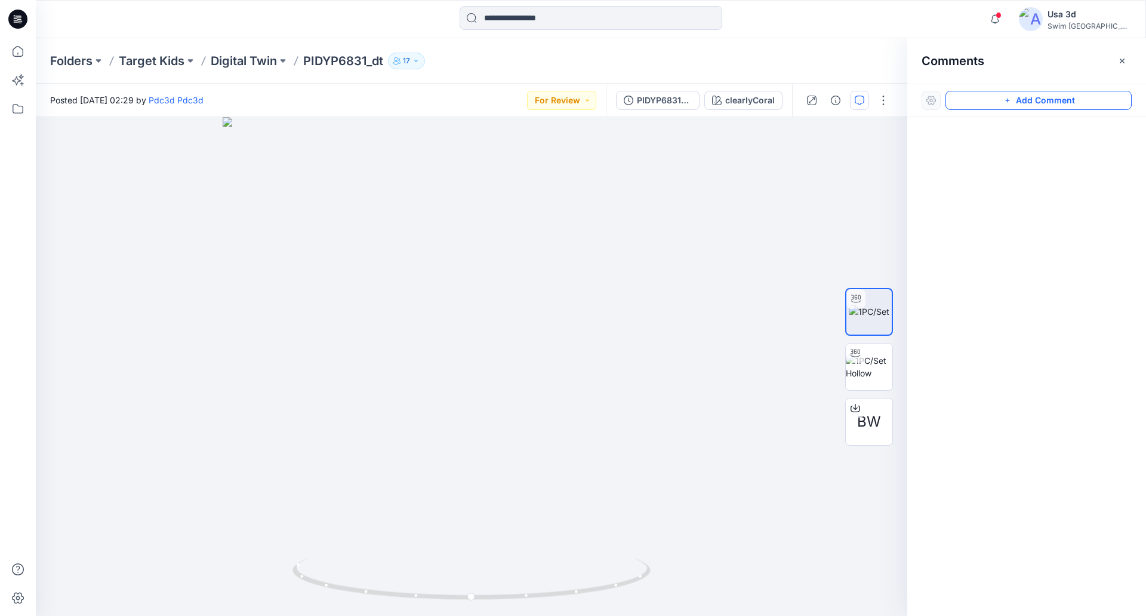
click at [1016, 101] on button "Add Comment" at bounding box center [1039, 100] width 186 height 19
click at [74, 150] on div "1" at bounding box center [472, 366] width 872 height 499
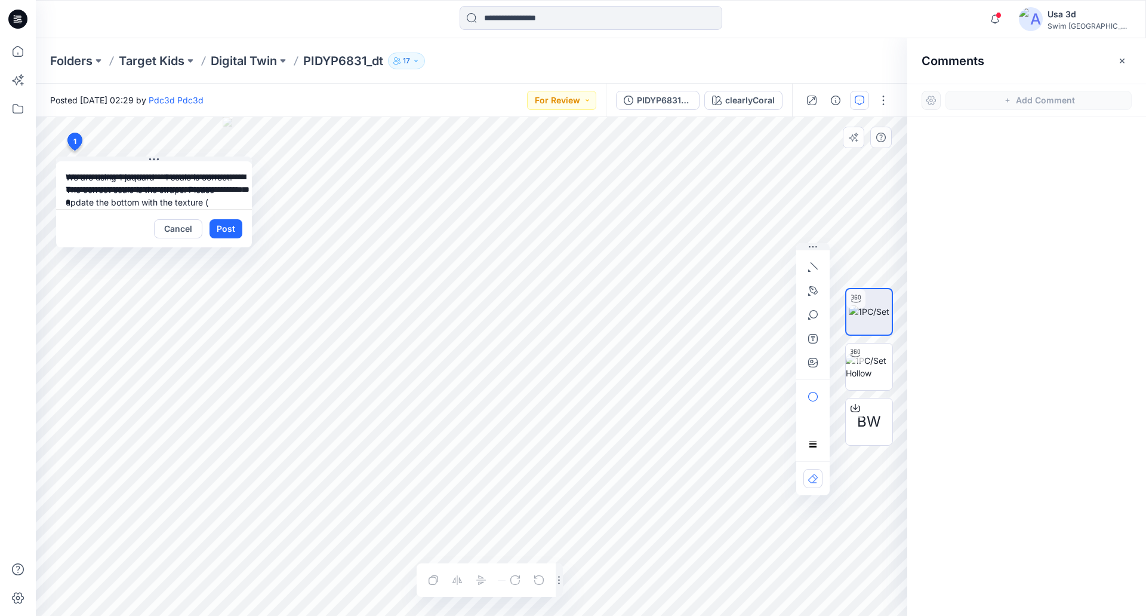
scroll to position [11, 0]
type textarea "**********"
click at [235, 235] on button "Post" at bounding box center [226, 228] width 33 height 19
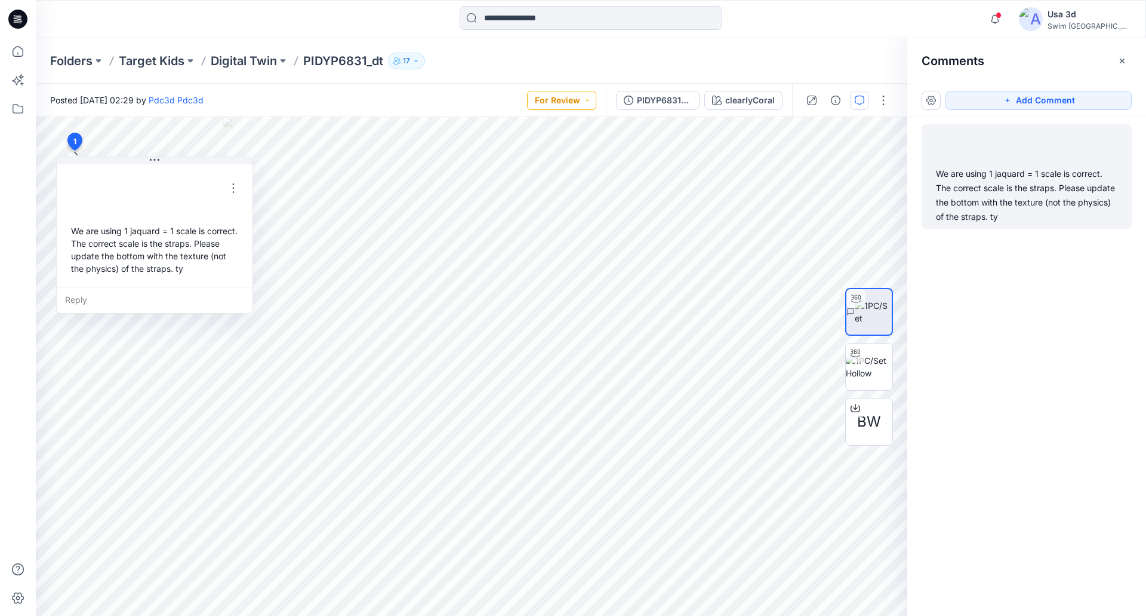
click at [566, 103] on button "For Review" at bounding box center [561, 100] width 69 height 19
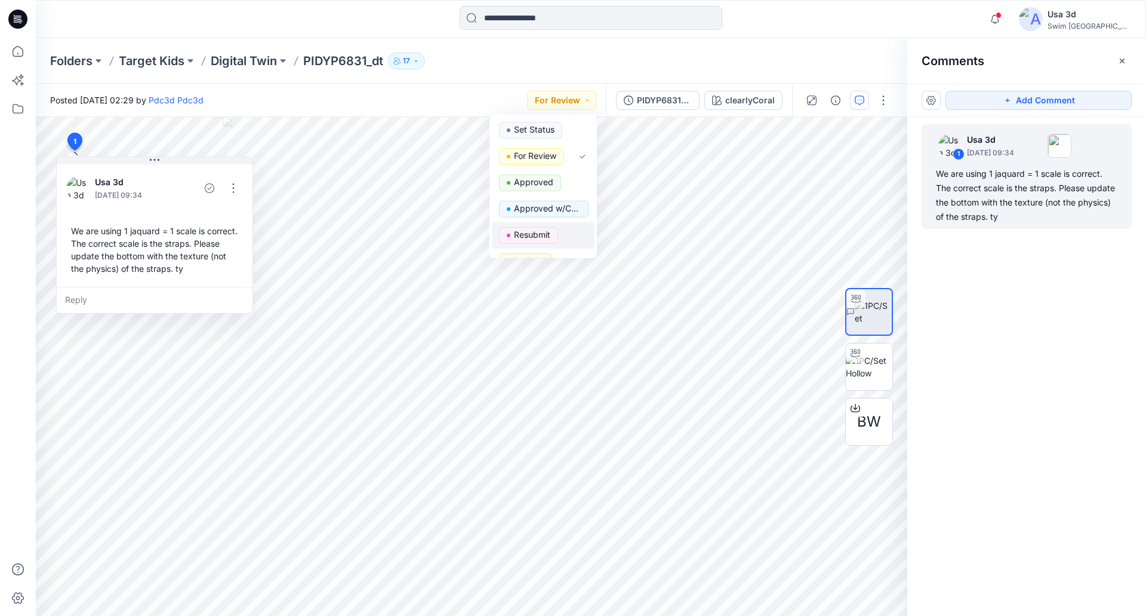
click at [537, 238] on p "Resubmit" at bounding box center [532, 235] width 36 height 16
click at [232, 188] on button "button" at bounding box center [233, 188] width 19 height 19
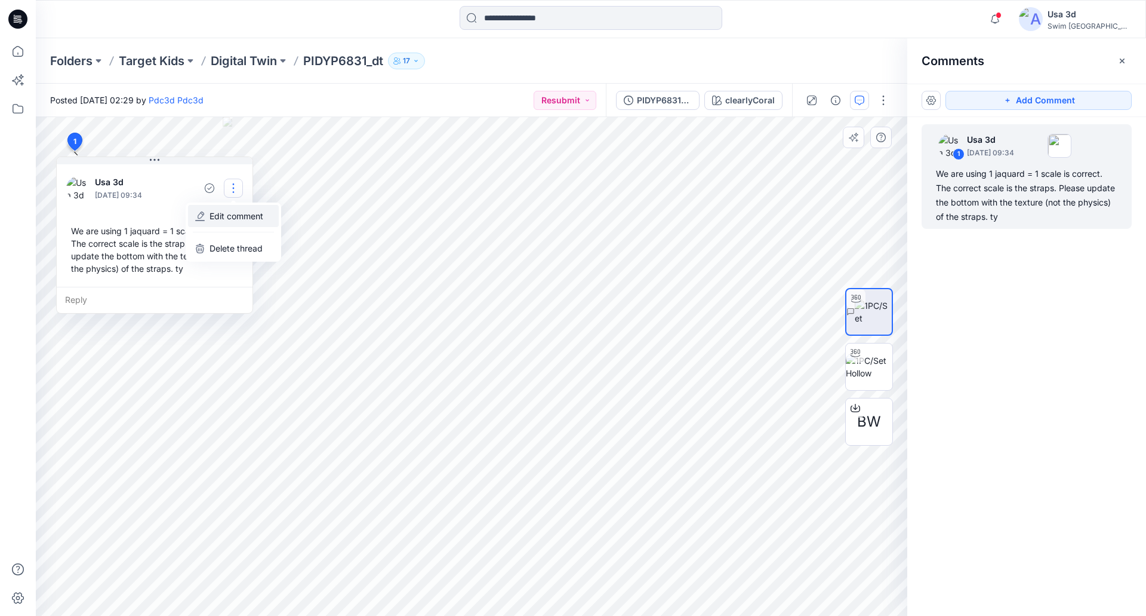
click at [224, 213] on p "Edit comment" at bounding box center [237, 216] width 54 height 13
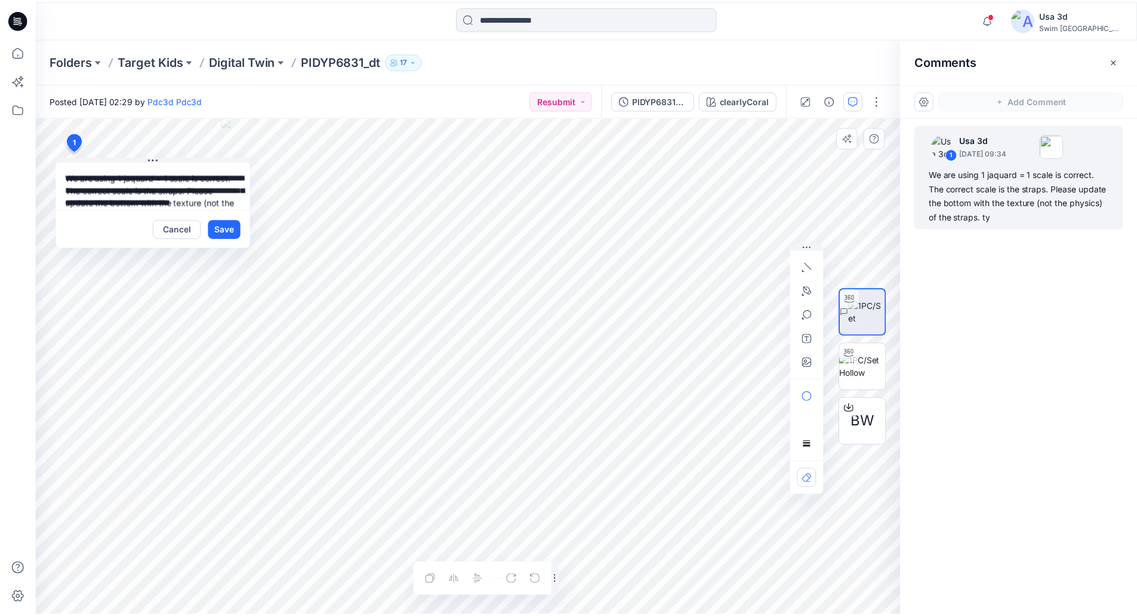
scroll to position [21, 0]
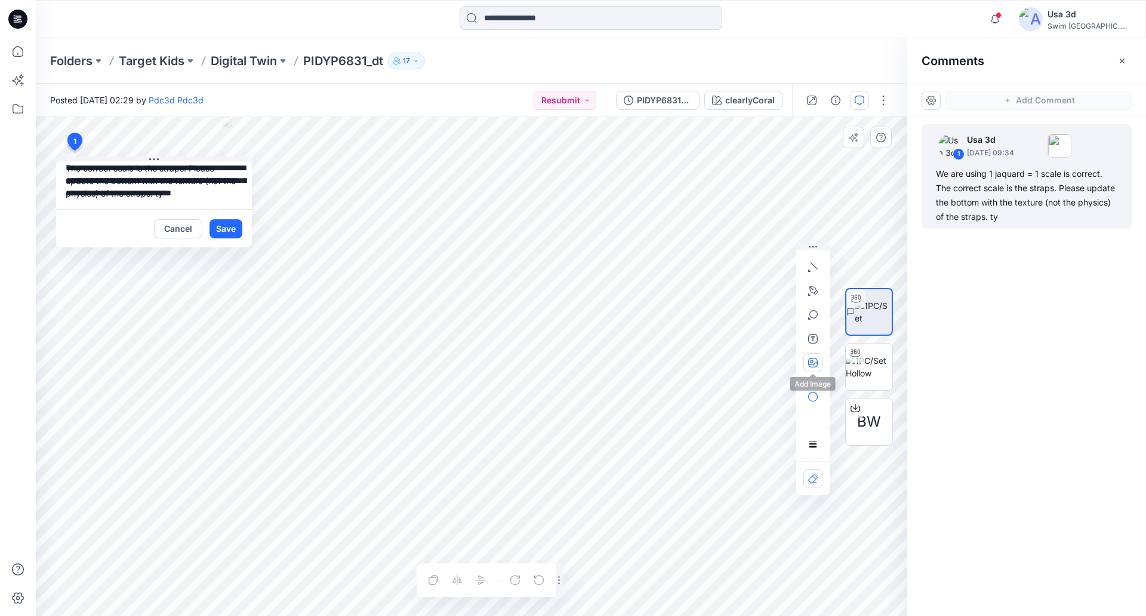
click at [811, 364] on icon "button" at bounding box center [813, 363] width 10 height 10
type input"] "**********"
click at [816, 356] on button "button" at bounding box center [813, 362] width 19 height 19
type input"] "**********"
click at [226, 232] on button "Save" at bounding box center [226, 228] width 33 height 19
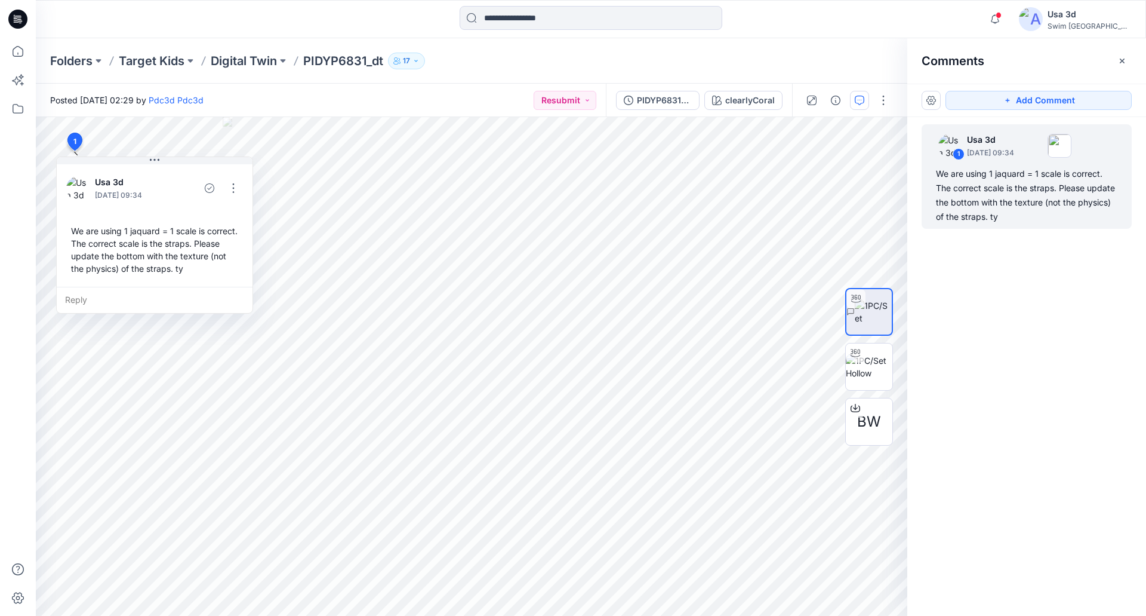
click at [14, 22] on icon at bounding box center [16, 21] width 5 height 1
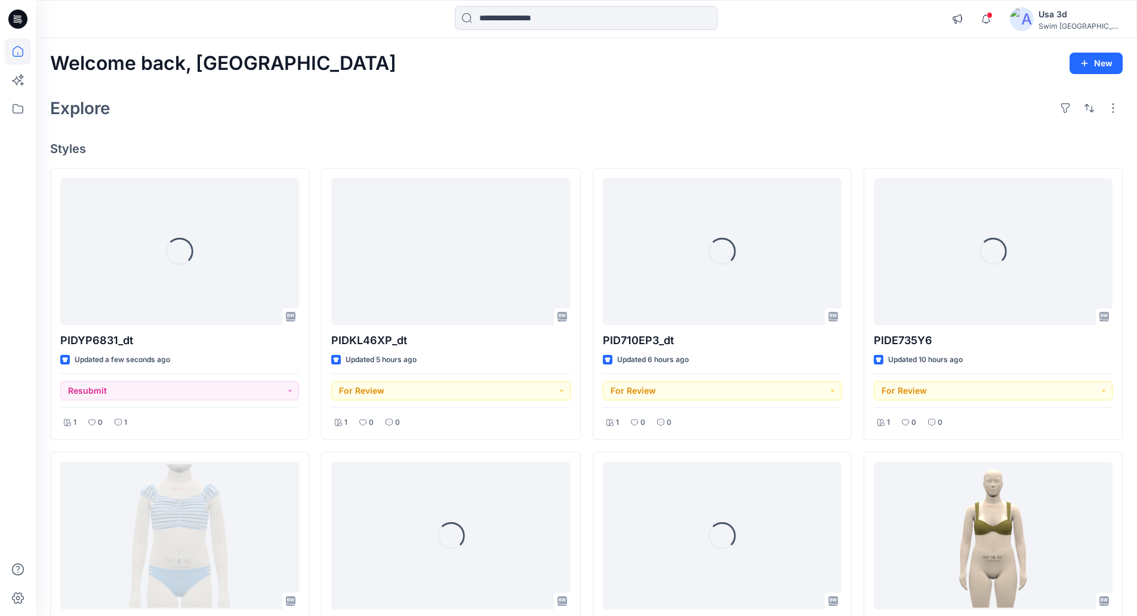
click at [1032, 7] on div "Notifications Pdc3d Pdc3d has updated PIDKL46XP_dt with PIDKL46XP_dt_allsizes 6…" at bounding box center [1034, 19] width 177 height 26
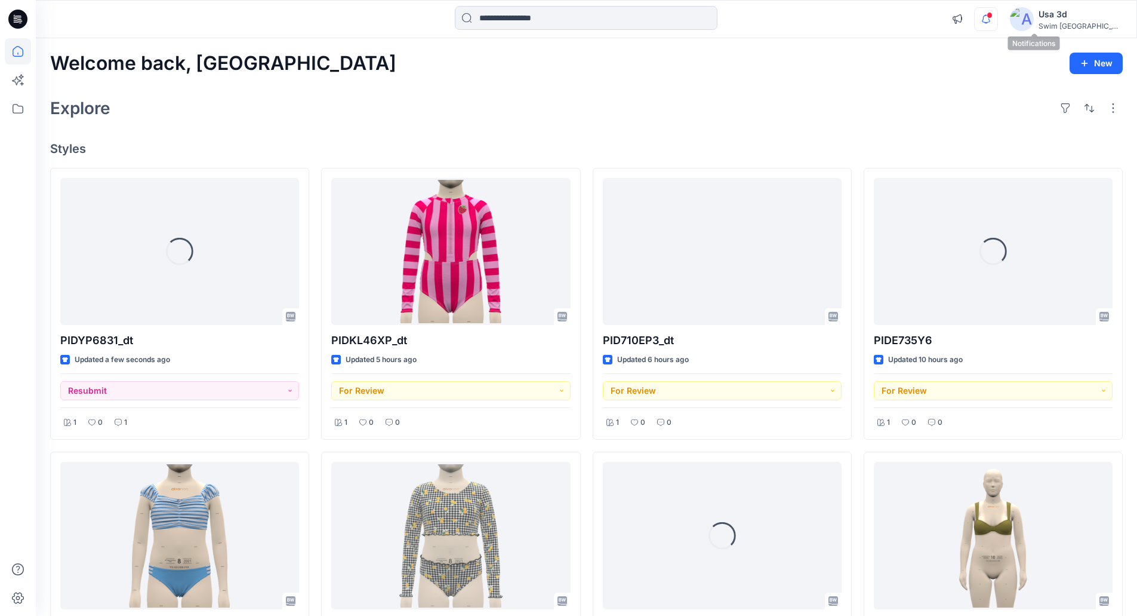
click at [998, 17] on icon "button" at bounding box center [986, 19] width 23 height 24
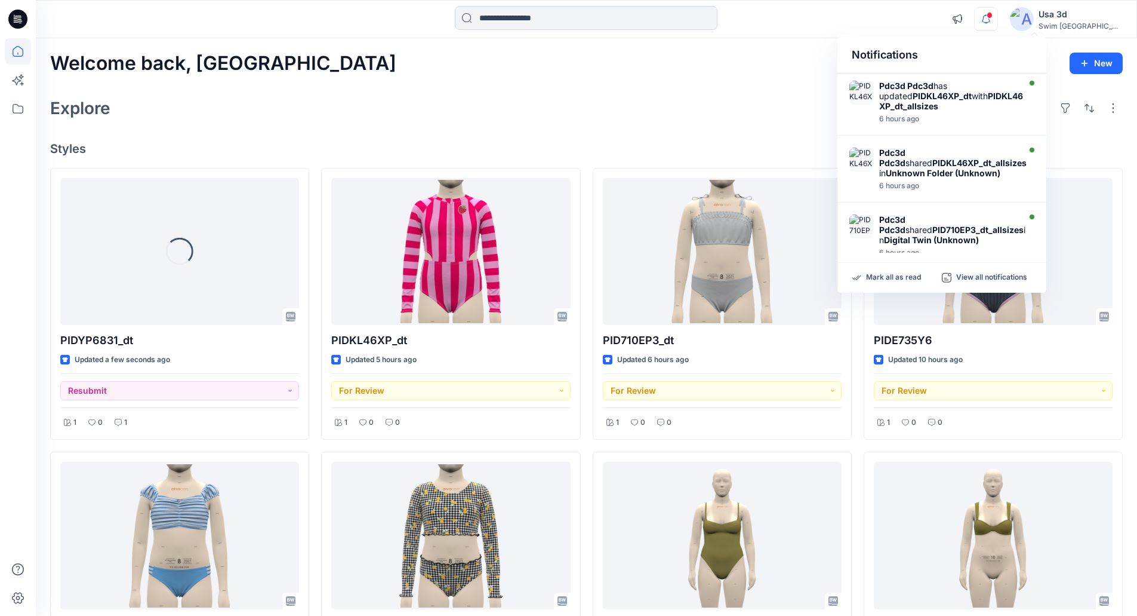
click at [998, 17] on icon "button" at bounding box center [986, 19] width 23 height 24
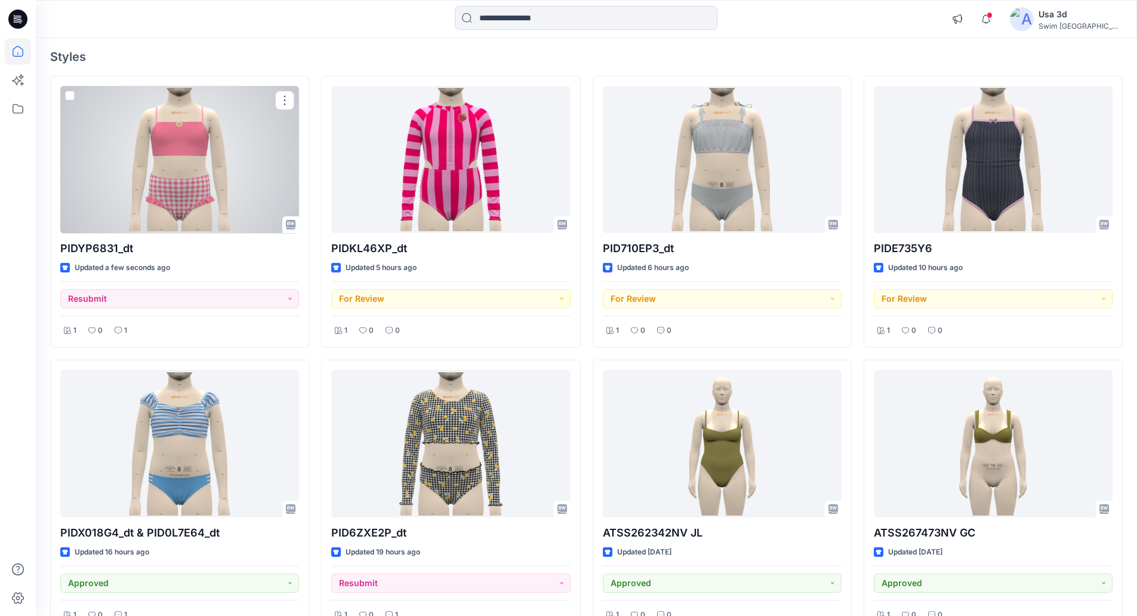
scroll to position [299, 0]
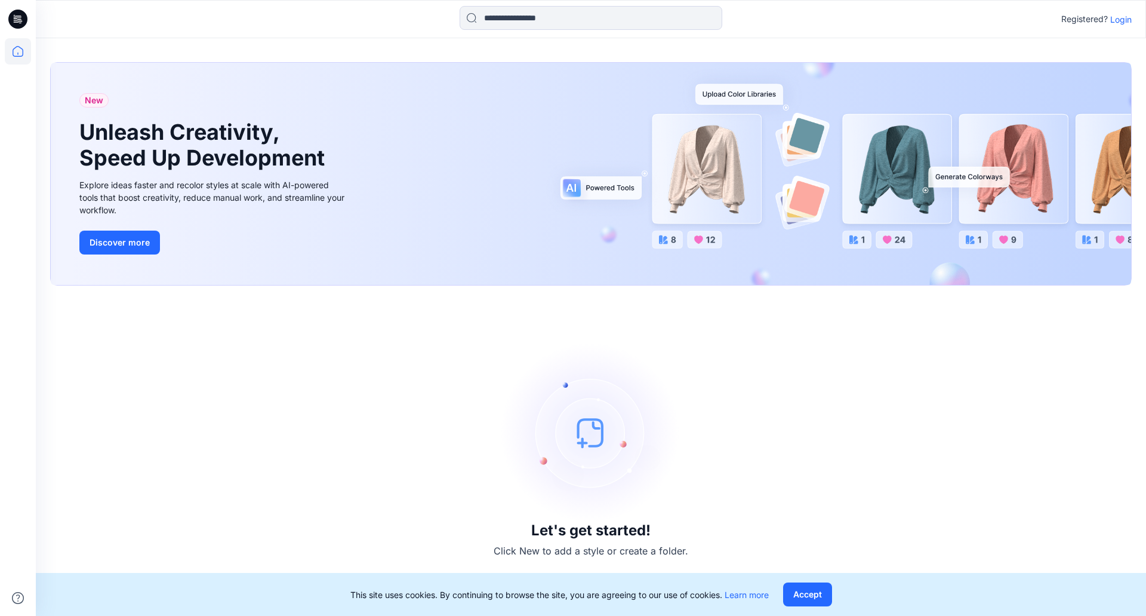
click at [1123, 23] on p "Login" at bounding box center [1120, 19] width 21 height 13
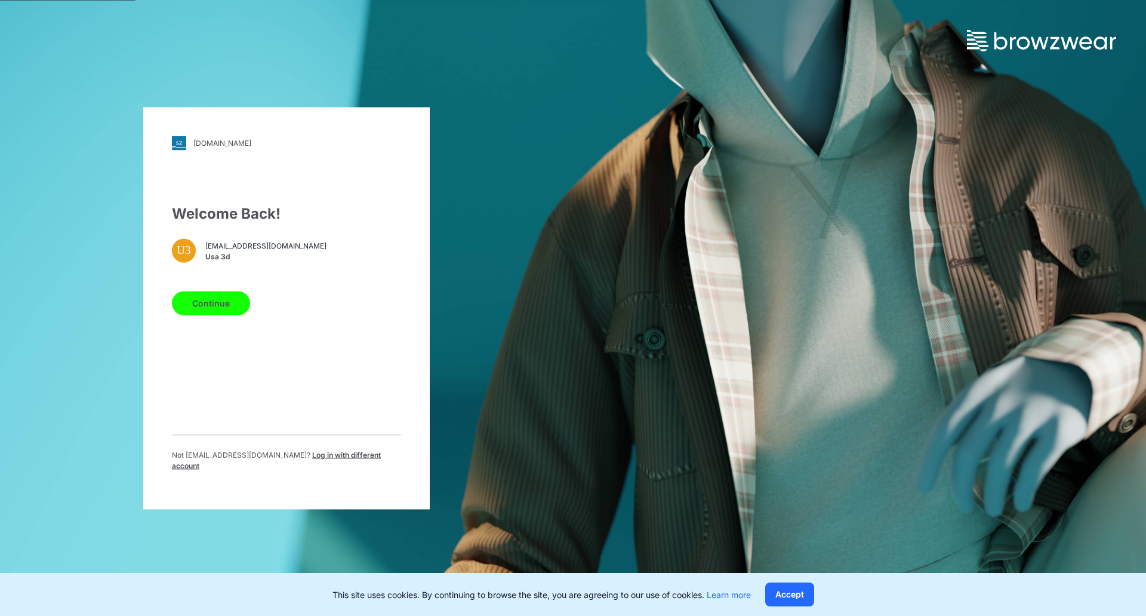
click at [213, 311] on button "Continue" at bounding box center [211, 303] width 78 height 24
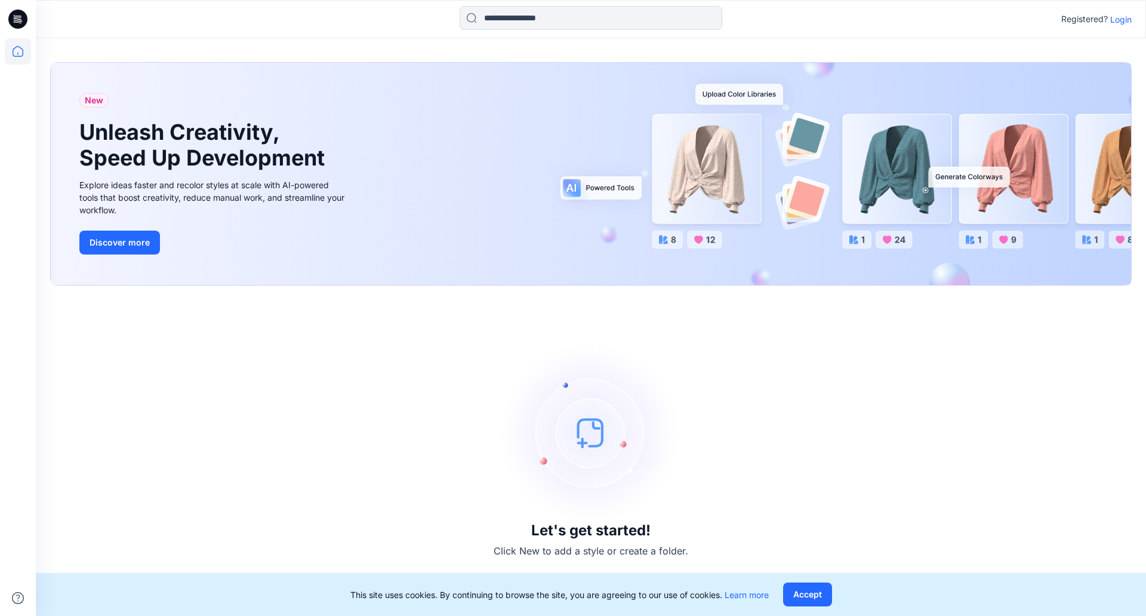
click at [1121, 18] on p "Login" at bounding box center [1120, 19] width 21 height 13
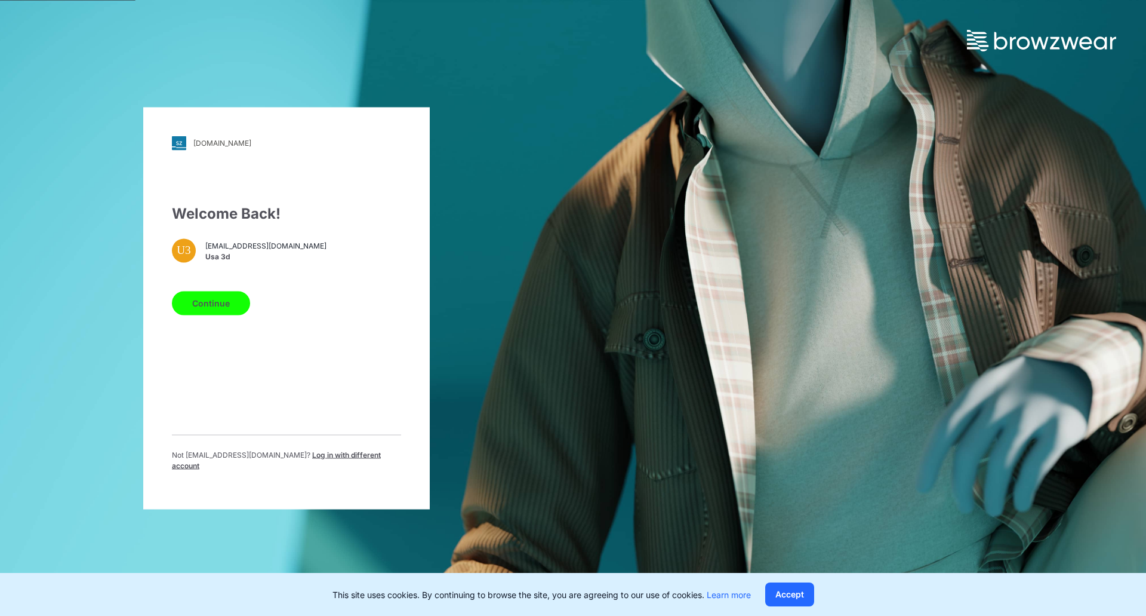
click at [227, 320] on div "Welcome Back! U3 usa3d@swimusa.com Usa 3d Continue Not usa3d@swimusa.com ? Log …" at bounding box center [286, 341] width 229 height 278
click at [228, 315] on button "Continue" at bounding box center [211, 303] width 78 height 24
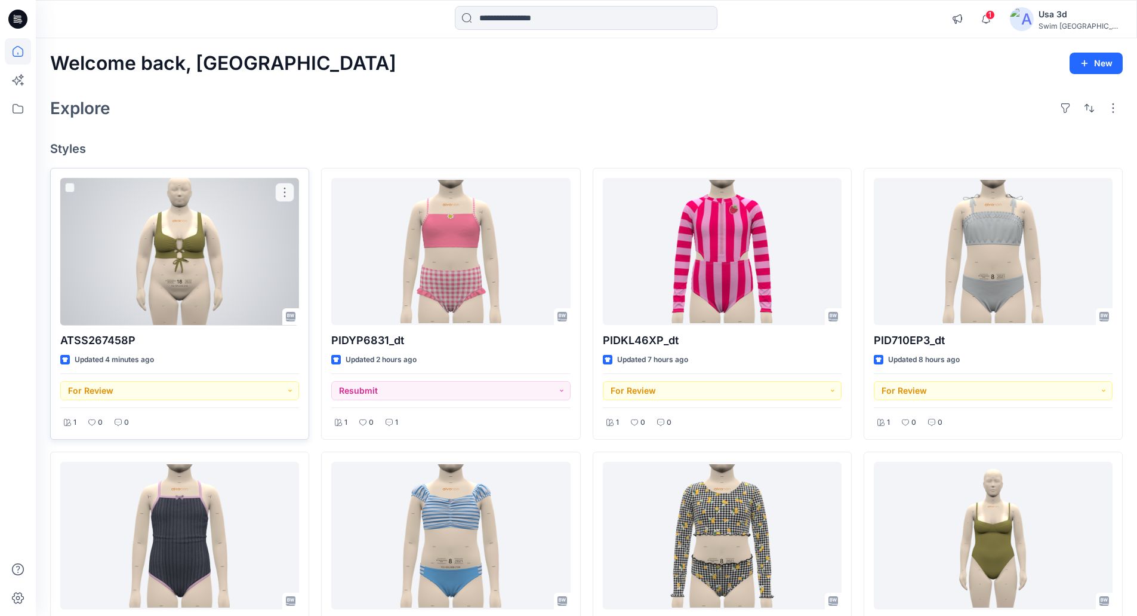
click at [181, 242] on div at bounding box center [179, 251] width 239 height 147
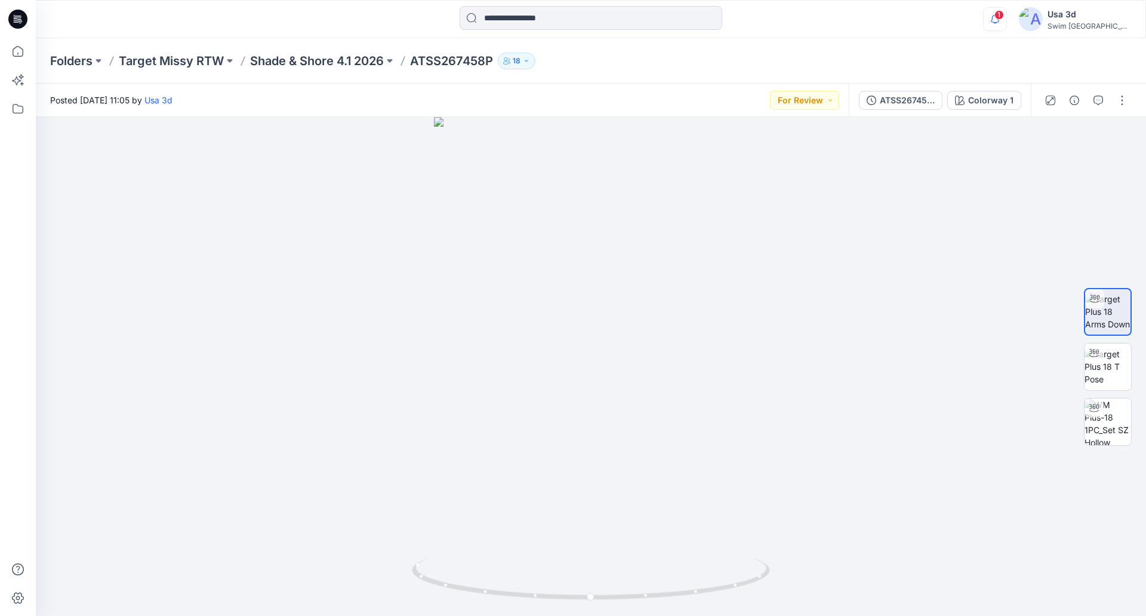
click at [1007, 23] on icon "button" at bounding box center [995, 19] width 23 height 24
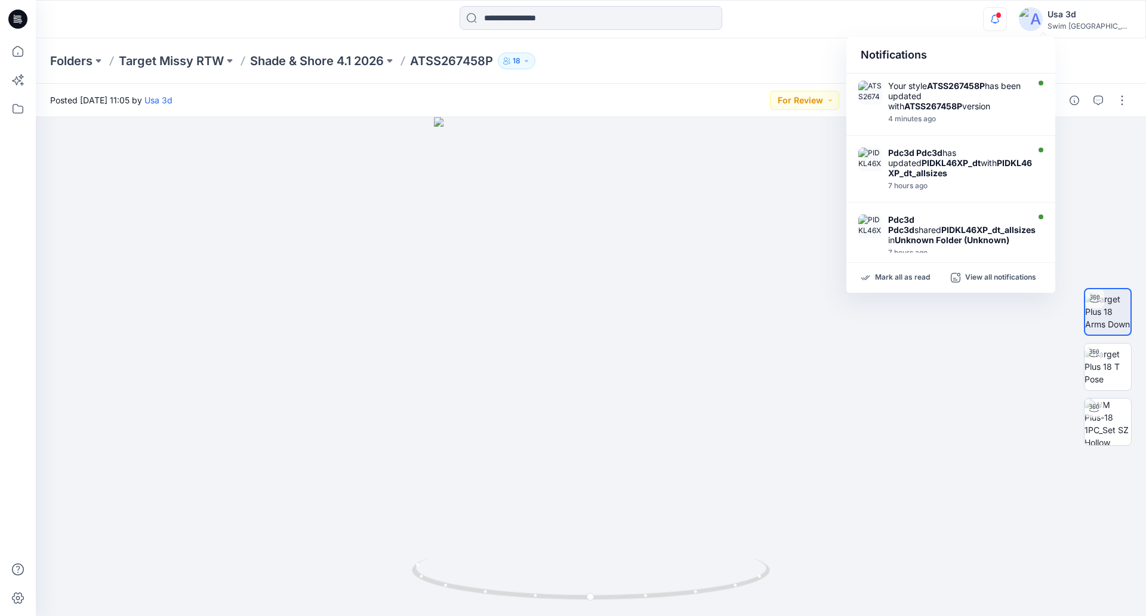
click at [1007, 23] on icon "button" at bounding box center [995, 19] width 23 height 24
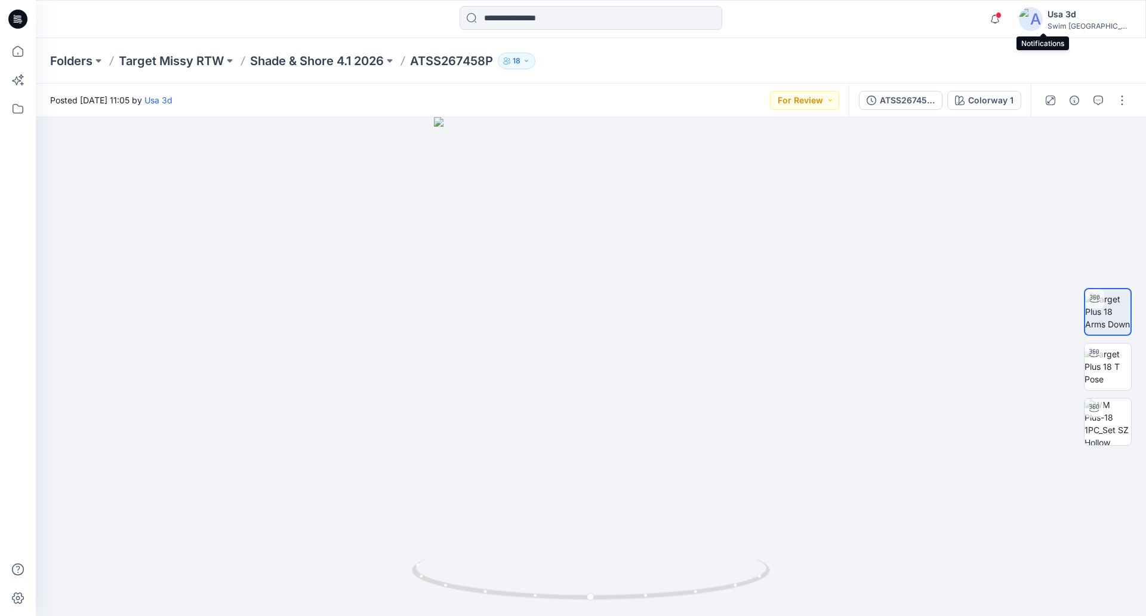
click at [664, 49] on div "Folders Target Missy RTW Shade & Shore 4.1 2026 ATSS267458P 18" at bounding box center [591, 60] width 1110 height 45
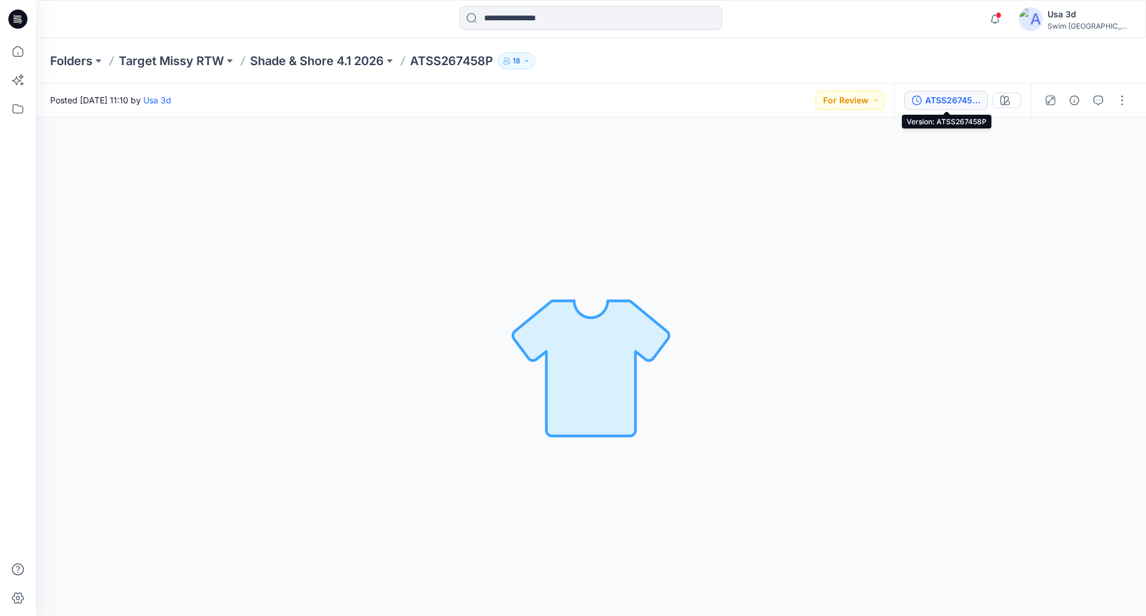
click at [940, 103] on div "ATSS267458P" at bounding box center [952, 100] width 55 height 13
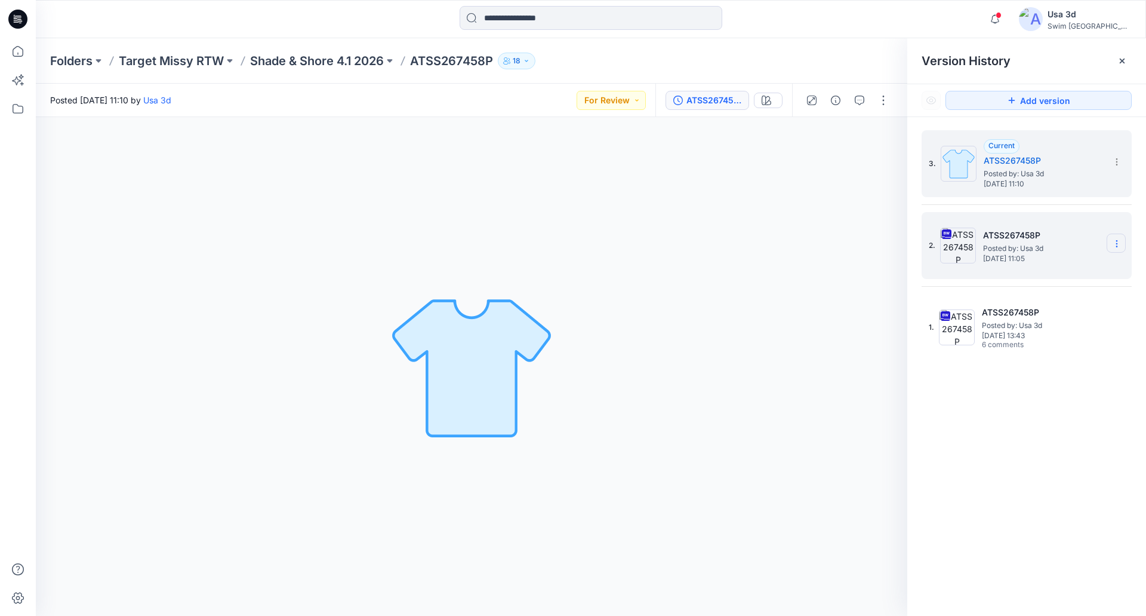
click at [1116, 247] on icon at bounding box center [1116, 246] width 1 height 1
click at [1038, 370] on span "Delete Version" at bounding box center [1035, 368] width 56 height 14
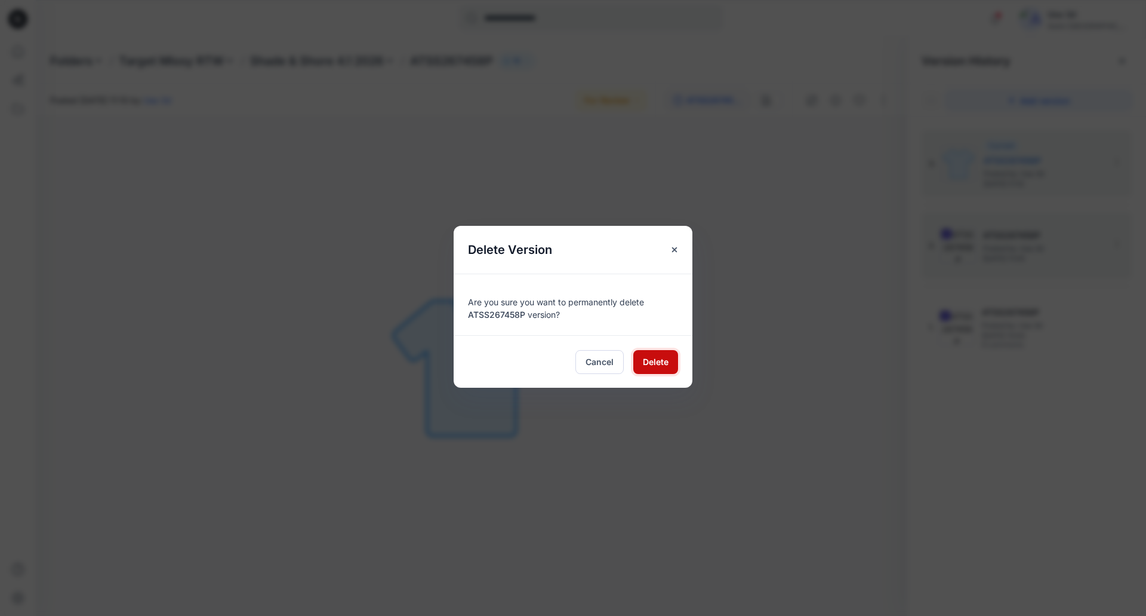
click at [653, 360] on span "Delete" at bounding box center [656, 361] width 26 height 13
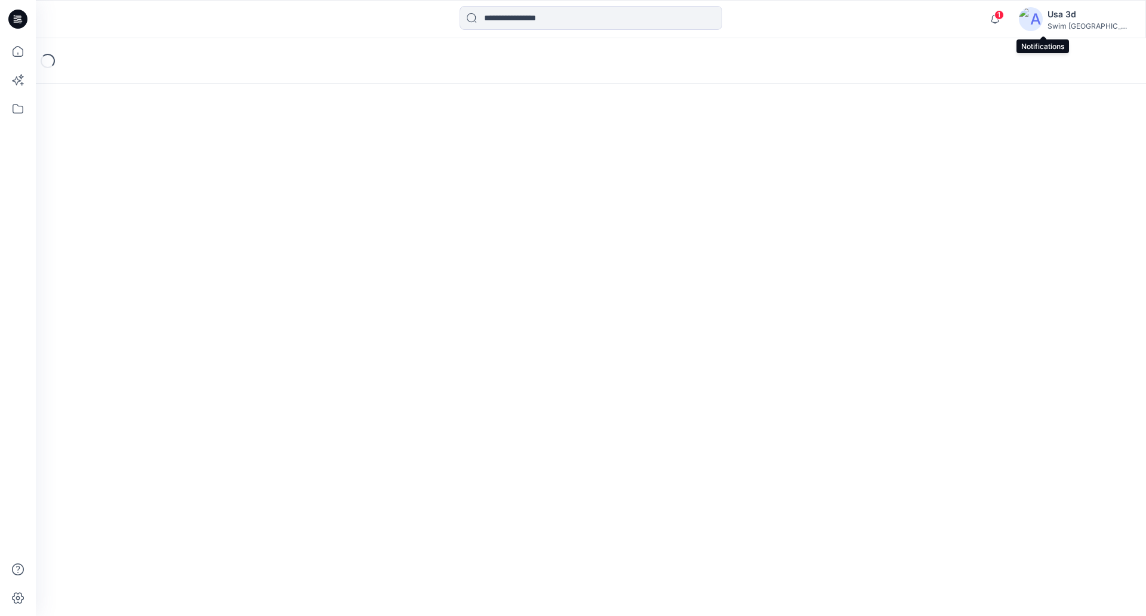
click at [1004, 18] on span "1" at bounding box center [1000, 15] width 10 height 10
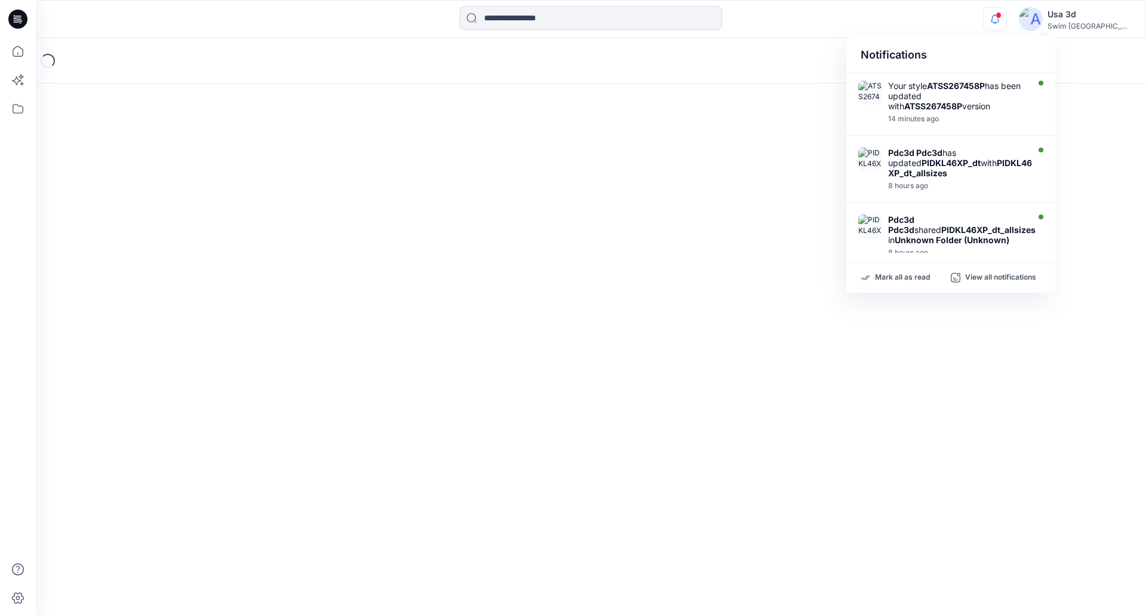
click at [1007, 18] on icon "button" at bounding box center [995, 19] width 23 height 24
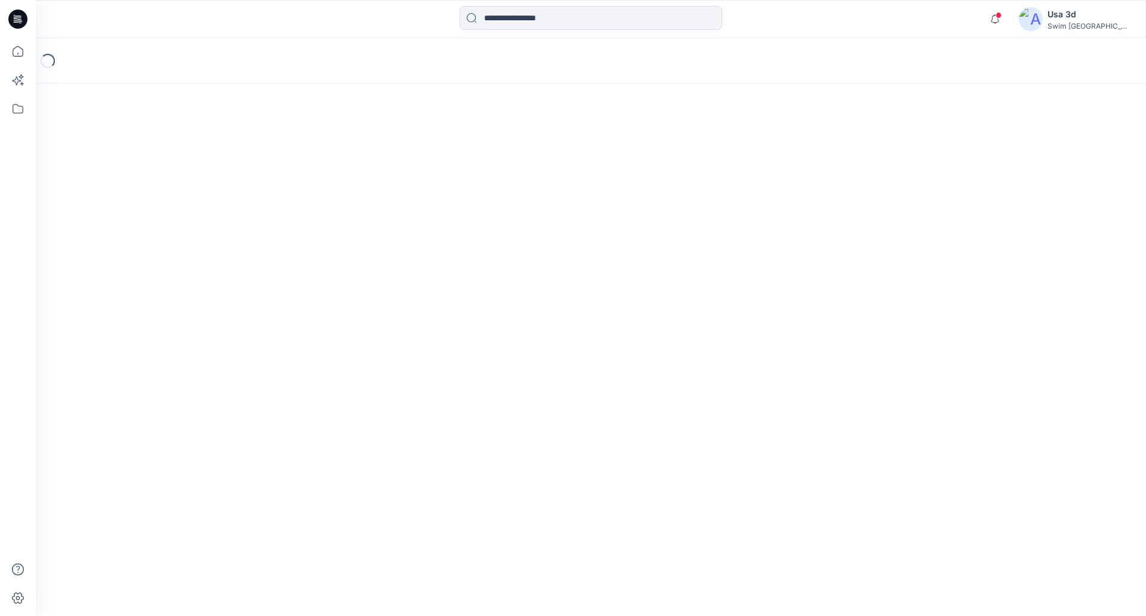
click at [21, 23] on icon at bounding box center [17, 19] width 19 height 19
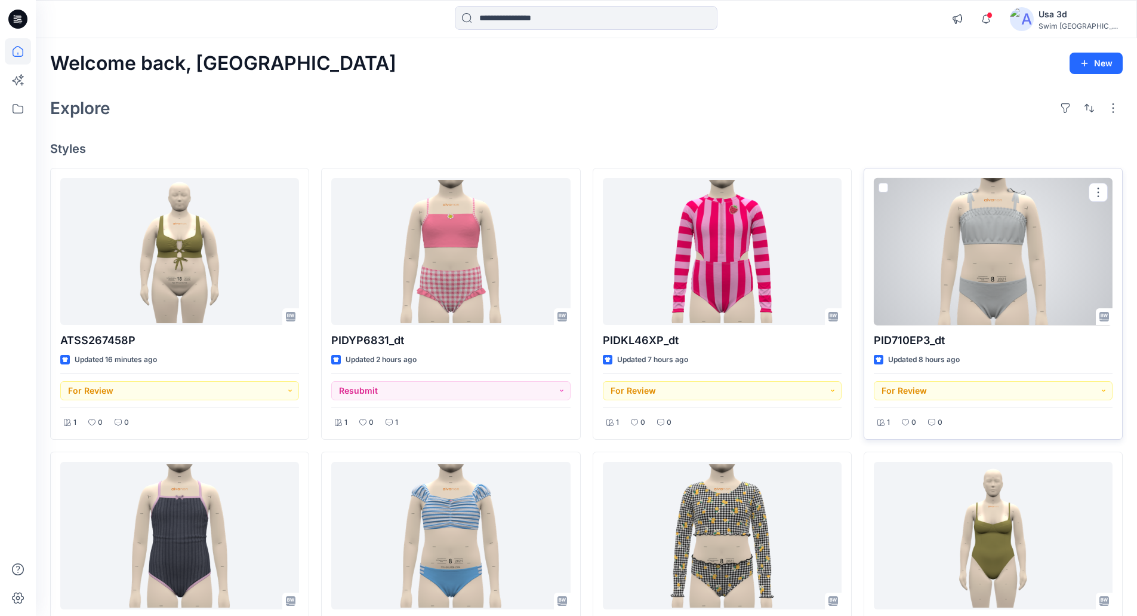
click at [992, 268] on div at bounding box center [993, 251] width 239 height 147
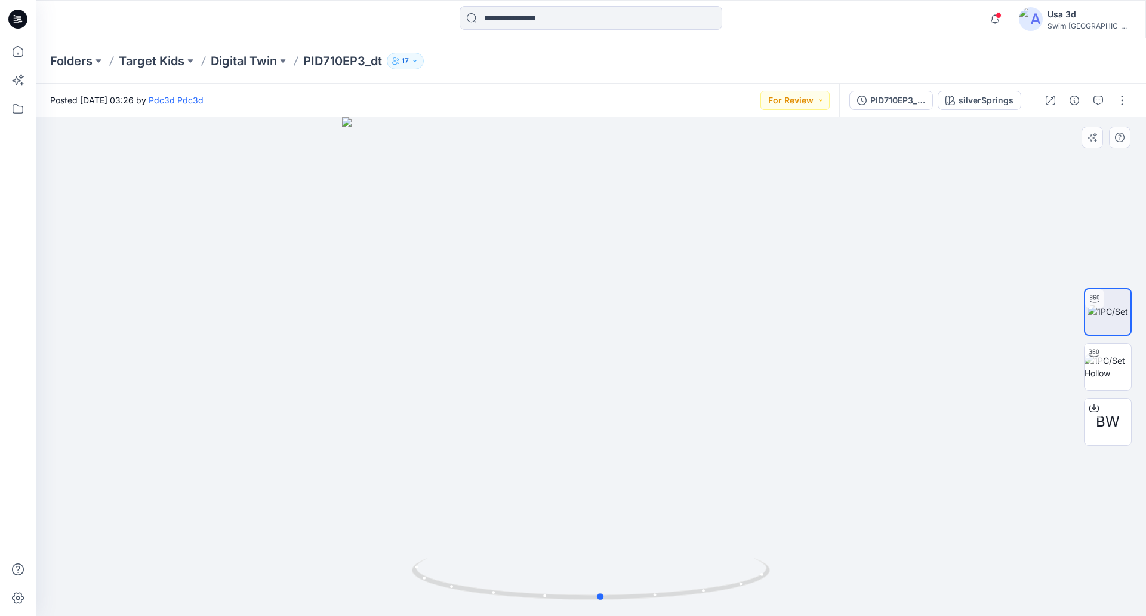
drag, startPoint x: 661, startPoint y: 248, endPoint x: 672, endPoint y: 235, distance: 16.6
click at [672, 235] on div at bounding box center [591, 366] width 1110 height 499
drag, startPoint x: 1030, startPoint y: 11, endPoint x: 1042, endPoint y: 19, distance: 14.7
click at [1032, 13] on div "Notifications Your style ATSS267458P has been updated with ATSS267458P version …" at bounding box center [591, 19] width 1110 height 26
click at [1007, 19] on icon "button" at bounding box center [995, 19] width 23 height 24
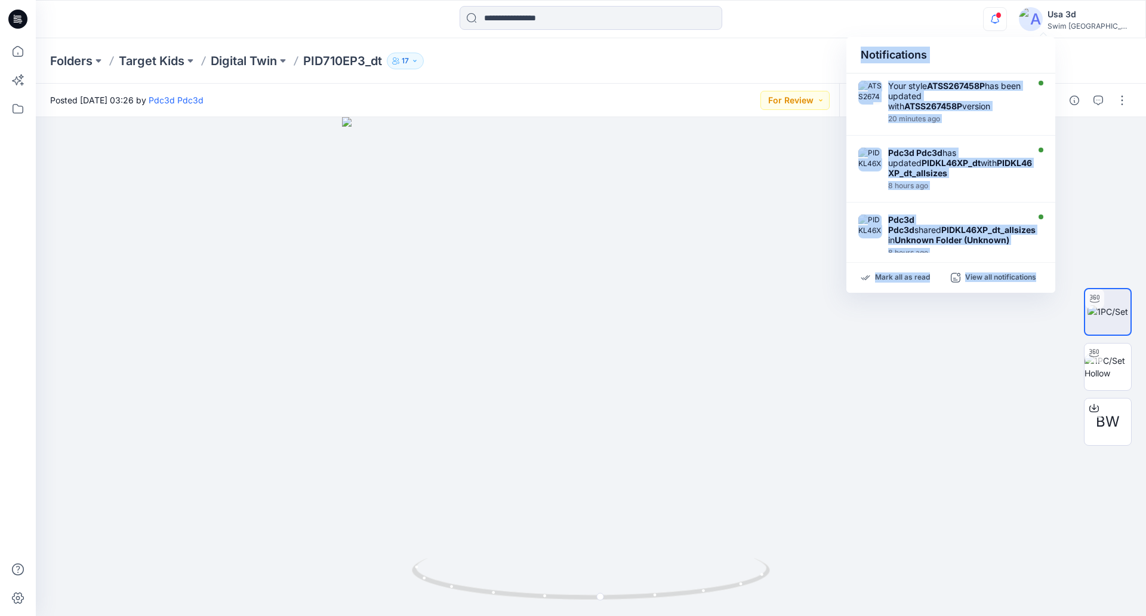
click at [1007, 19] on icon "button" at bounding box center [995, 19] width 23 height 24
